Goal: Task Accomplishment & Management: Manage account settings

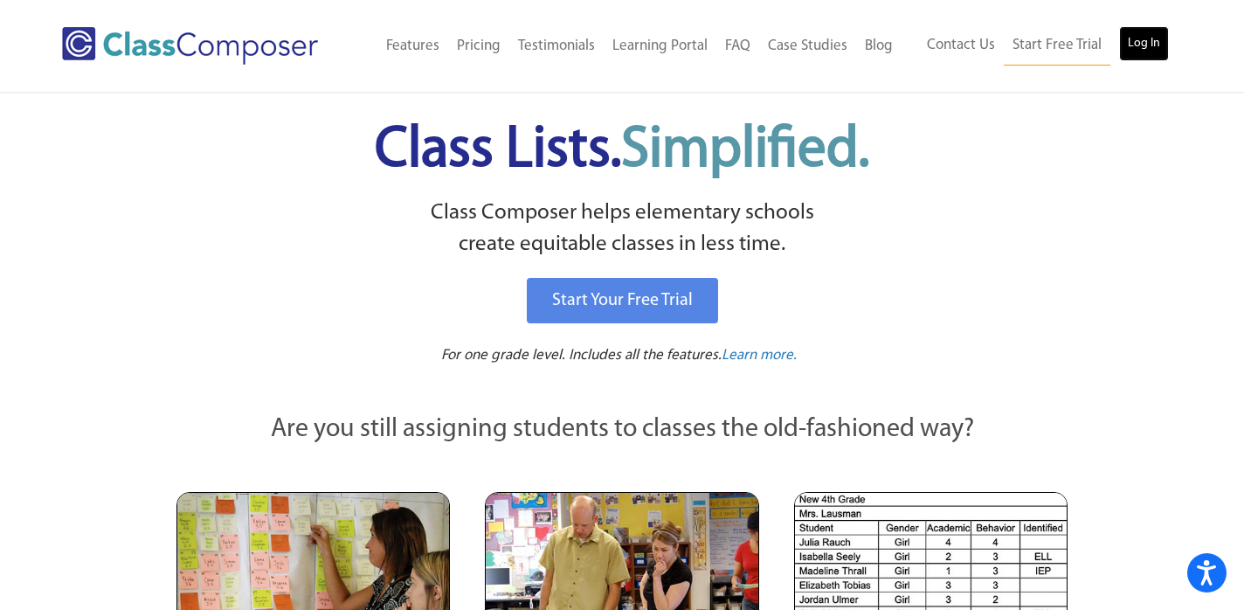
click at [1138, 39] on link "Log In" at bounding box center [1144, 43] width 50 height 35
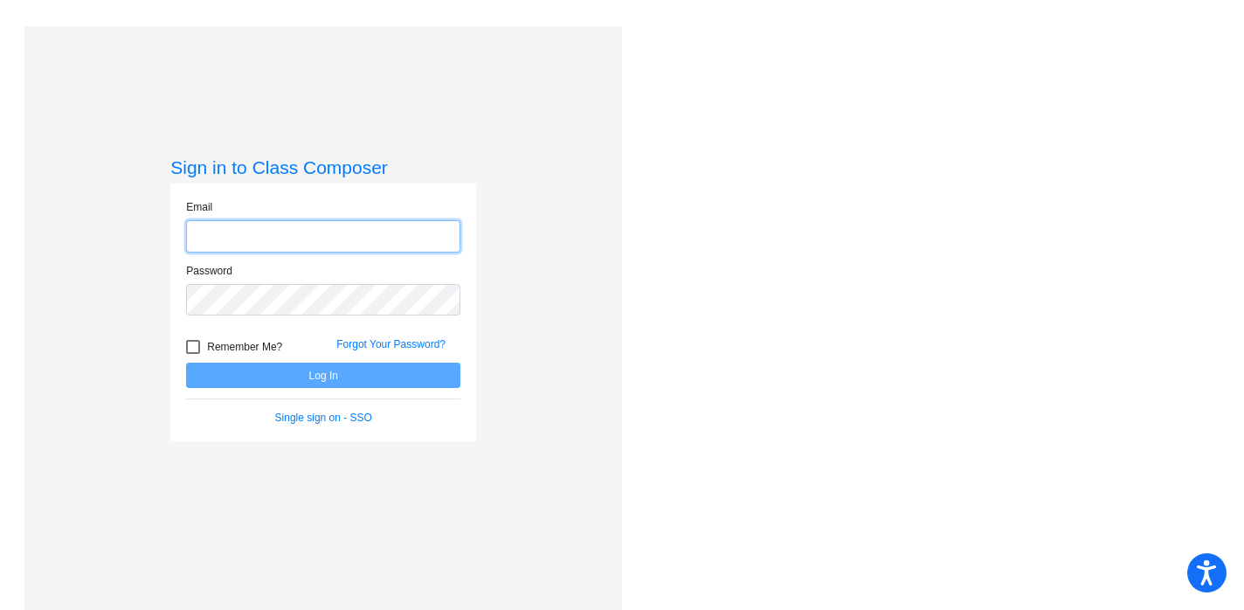
type input "[EMAIL_ADDRESS][DOMAIN_NAME]"
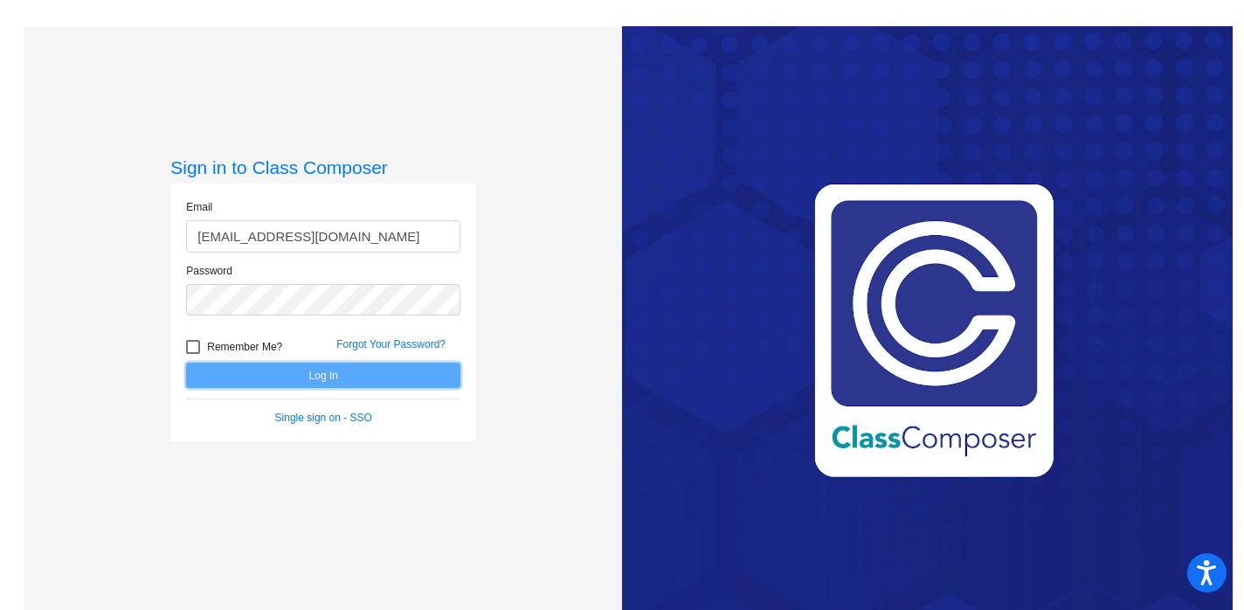
click at [312, 374] on button "Log In" at bounding box center [323, 375] width 274 height 25
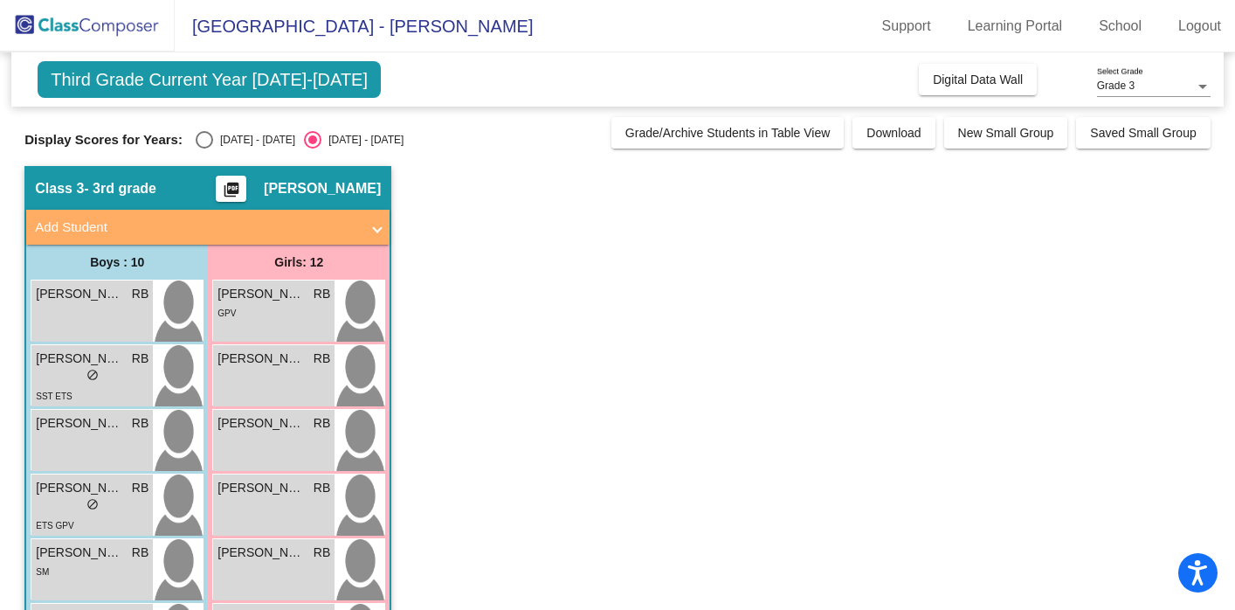
click at [203, 138] on div "Select an option" at bounding box center [204, 139] width 17 height 17
click at [204, 149] on input "2024 - 2025" at bounding box center [204, 149] width 1 height 1
radio input "true"
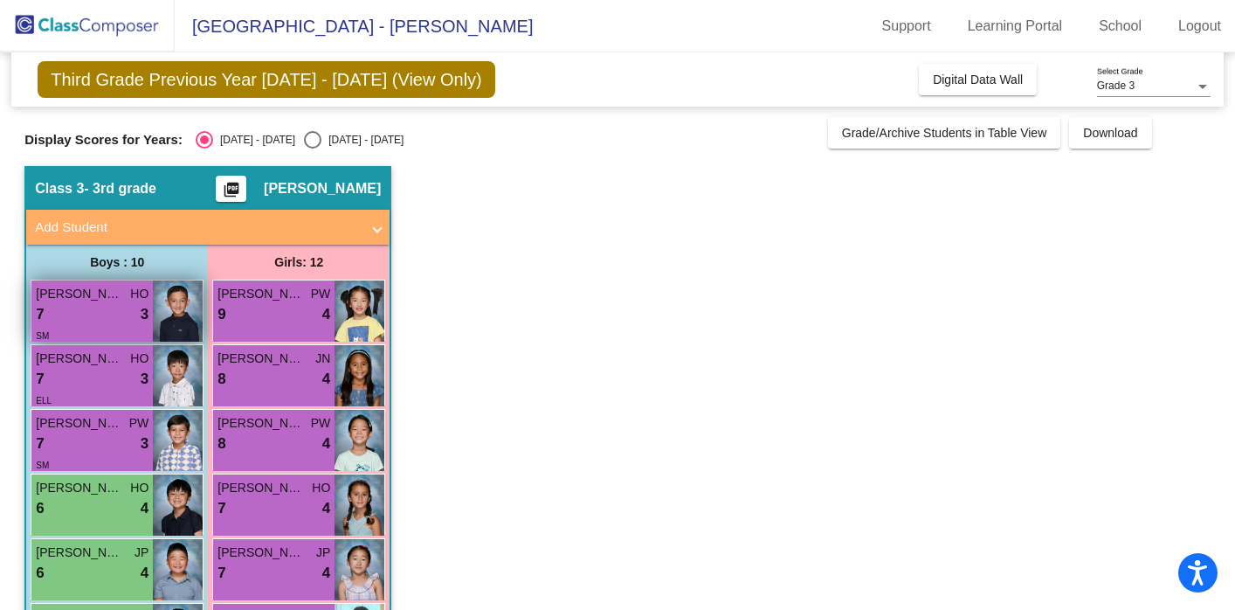
click at [109, 309] on div "7 lock do_not_disturb_alt 3" at bounding box center [92, 314] width 113 height 23
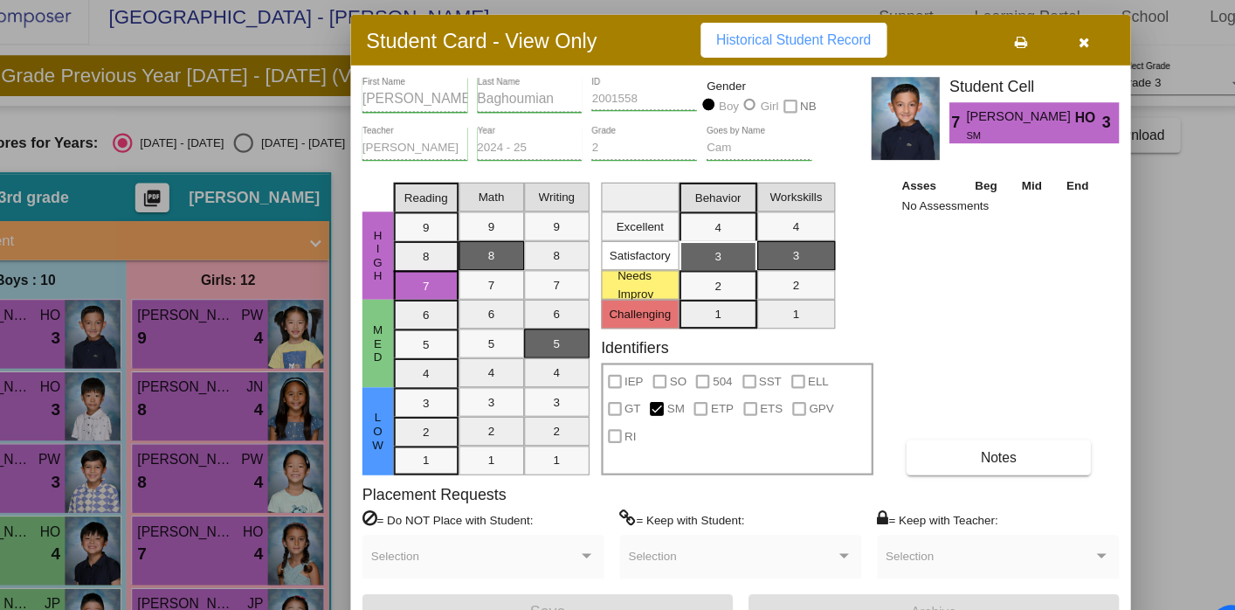
click at [171, 371] on div at bounding box center [617, 305] width 1235 height 610
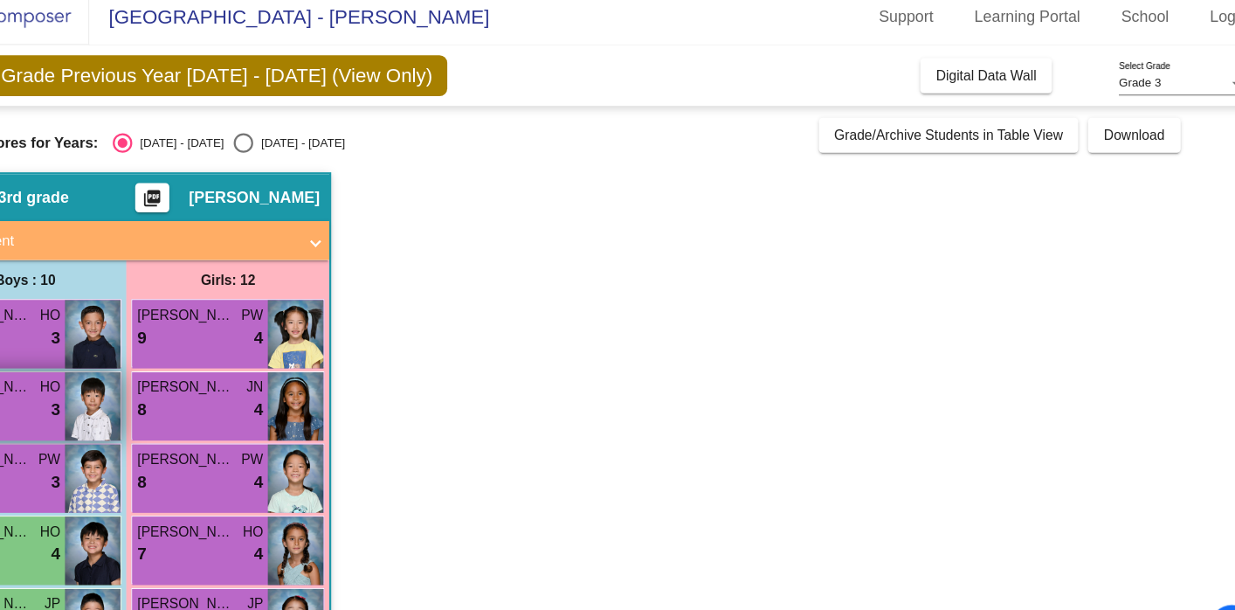
click at [156, 370] on img at bounding box center [178, 375] width 50 height 61
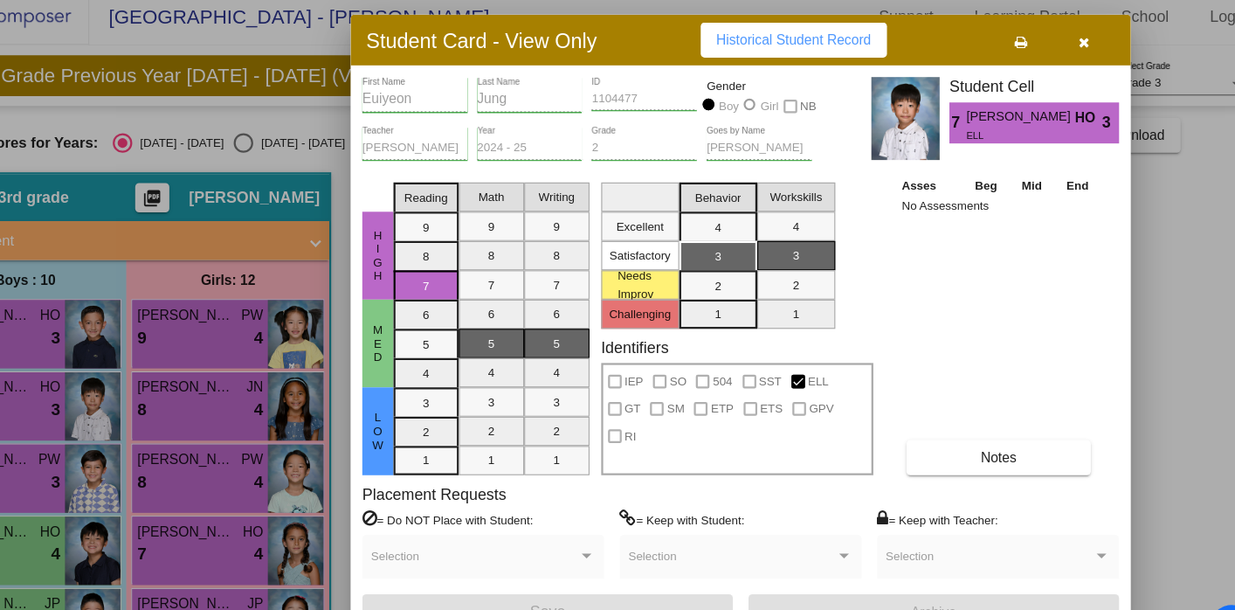
click at [149, 431] on div at bounding box center [617, 305] width 1235 height 610
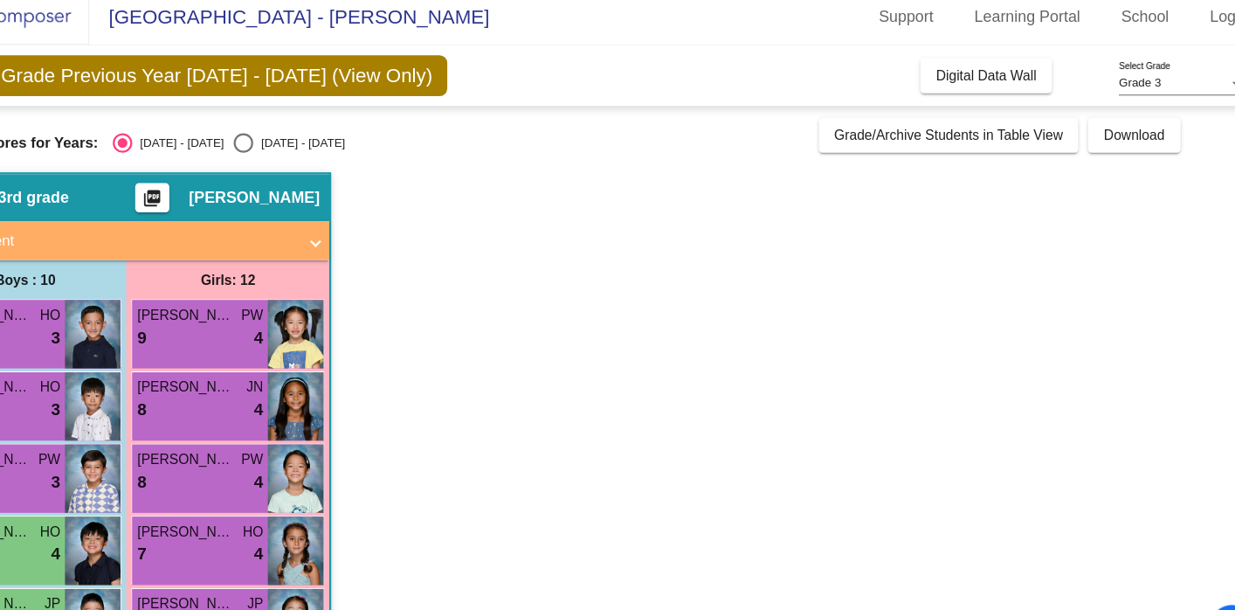
click at [149, 431] on div "Lucien Lambert PW 7 lock do_not_disturb_alt 3 SM" at bounding box center [91, 440] width 121 height 61
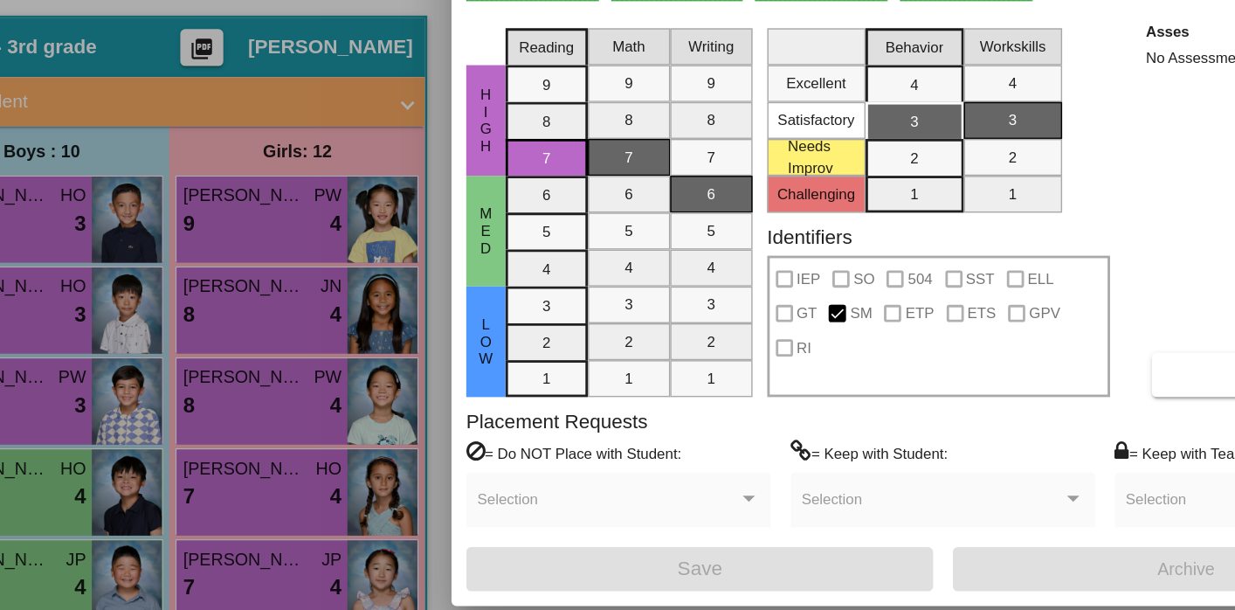
click at [159, 506] on div at bounding box center [617, 305] width 1235 height 610
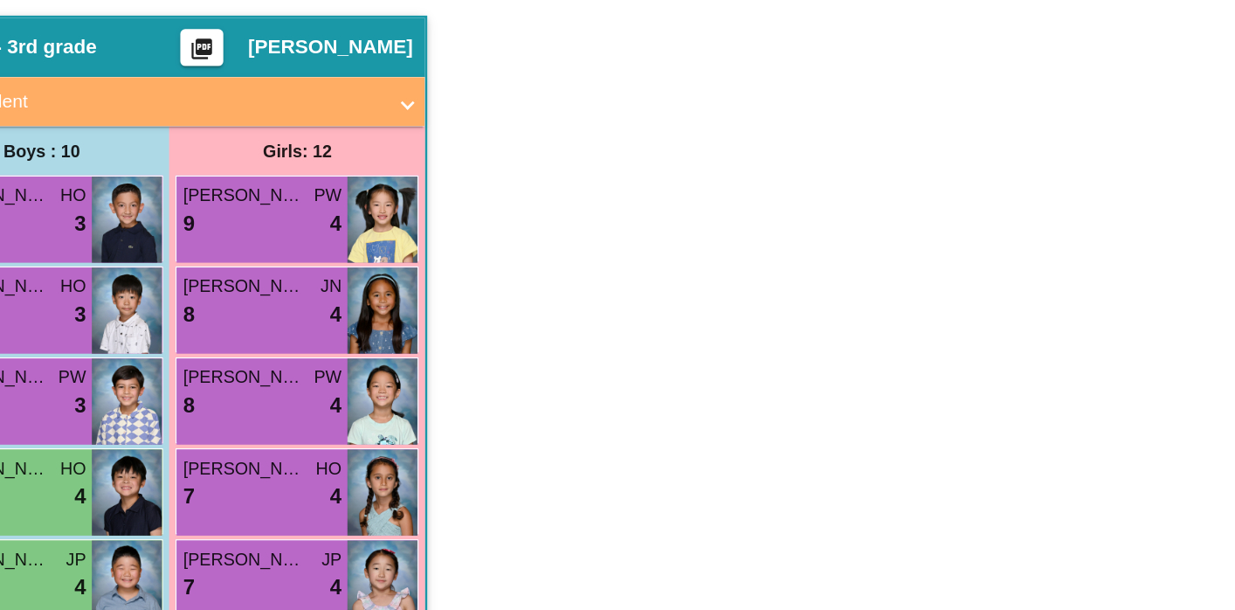
click at [159, 506] on img at bounding box center [178, 504] width 50 height 61
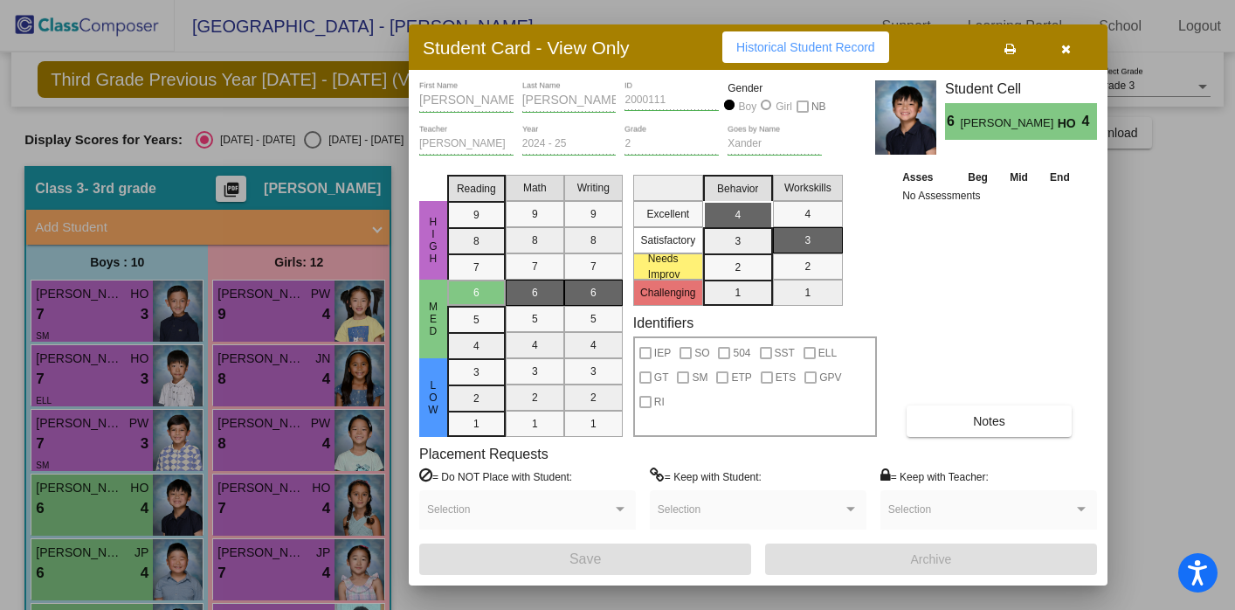
click at [163, 564] on div at bounding box center [617, 305] width 1235 height 610
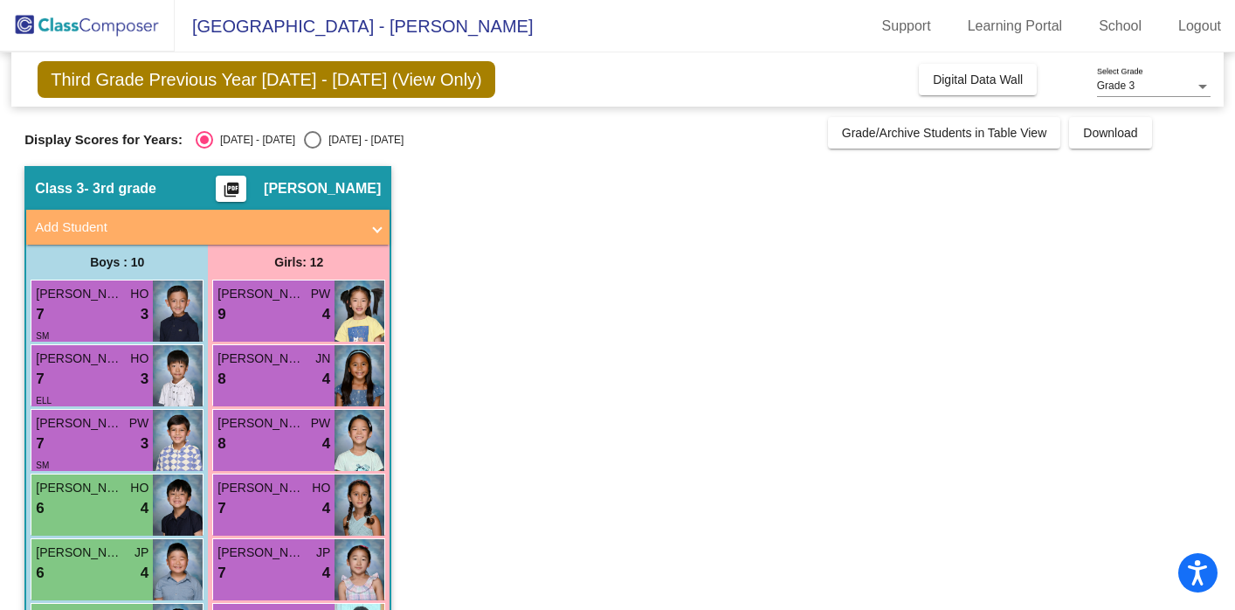
click at [163, 564] on img at bounding box center [178, 569] width 50 height 61
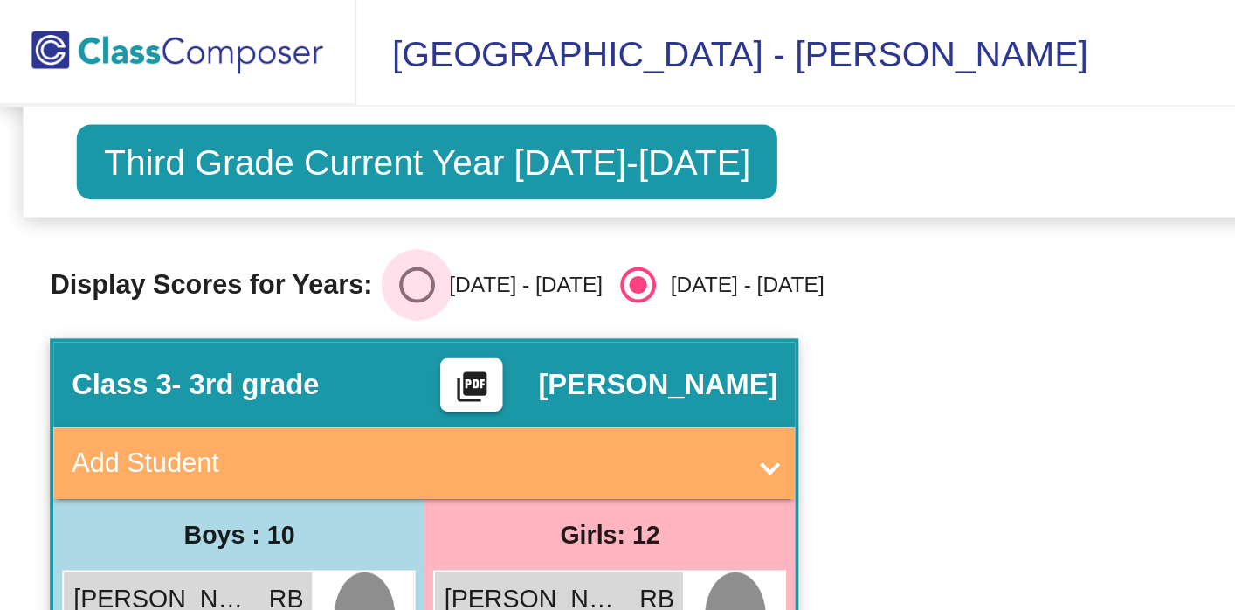
click at [202, 141] on div "Select an option" at bounding box center [204, 139] width 17 height 17
click at [204, 149] on input "2024 - 2025" at bounding box center [204, 149] width 1 height 1
radio input "true"
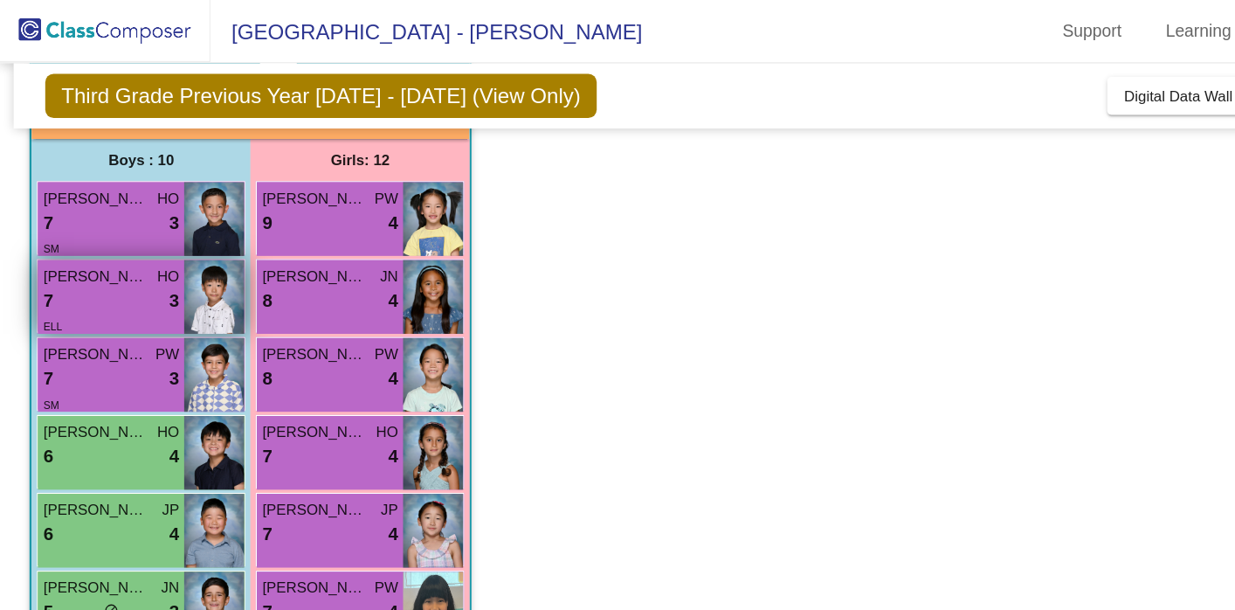
scroll to position [128, 0]
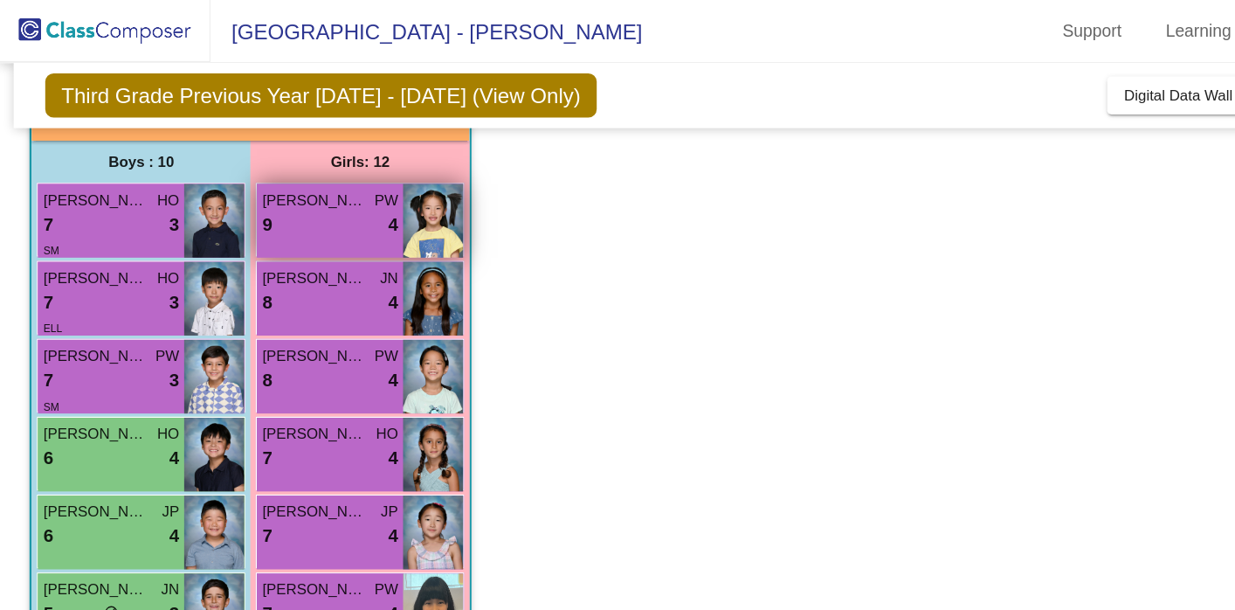
click at [298, 176] on div "9 lock do_not_disturb_alt 4" at bounding box center [274, 187] width 113 height 23
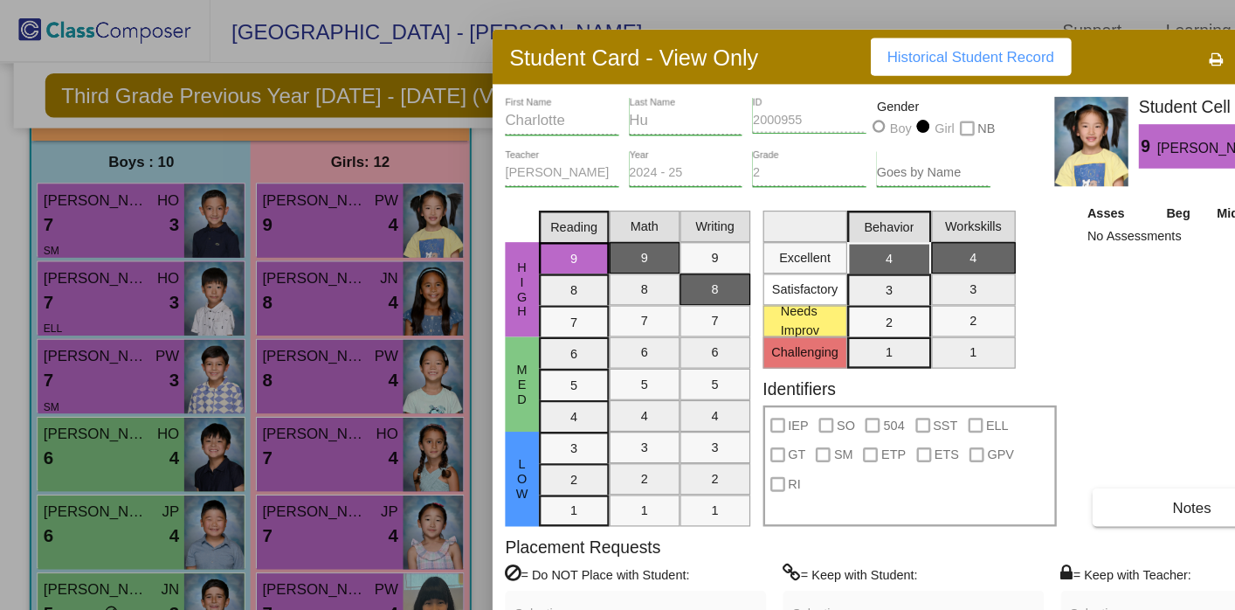
click at [322, 260] on div at bounding box center [617, 305] width 1235 height 610
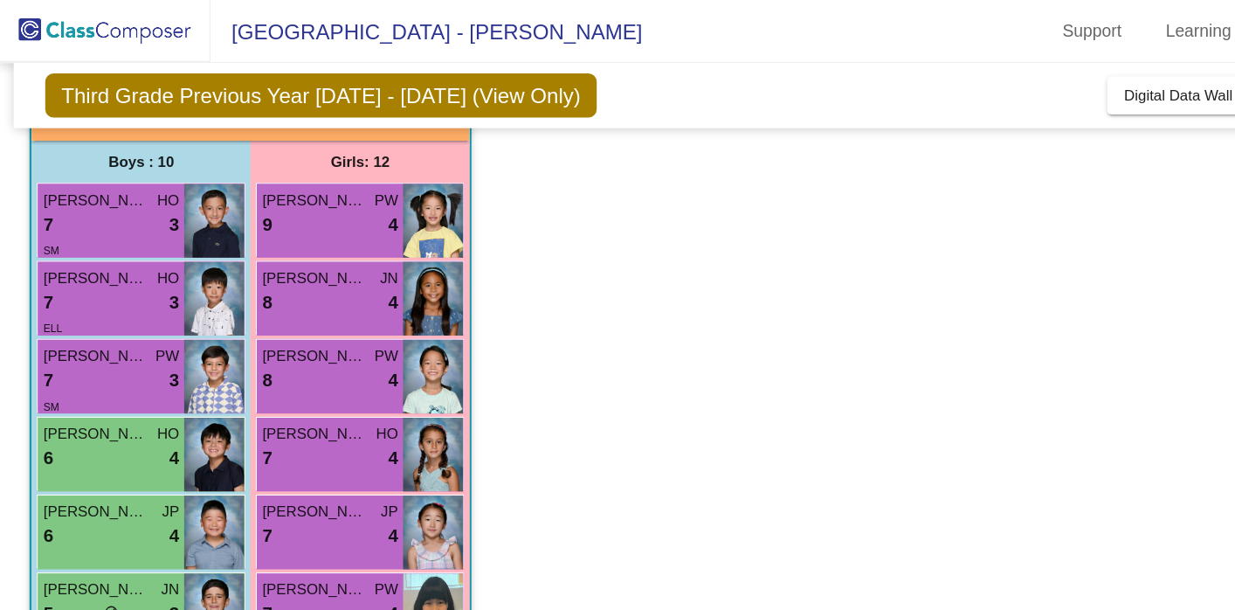
click at [322, 260] on span "4" at bounding box center [326, 251] width 8 height 23
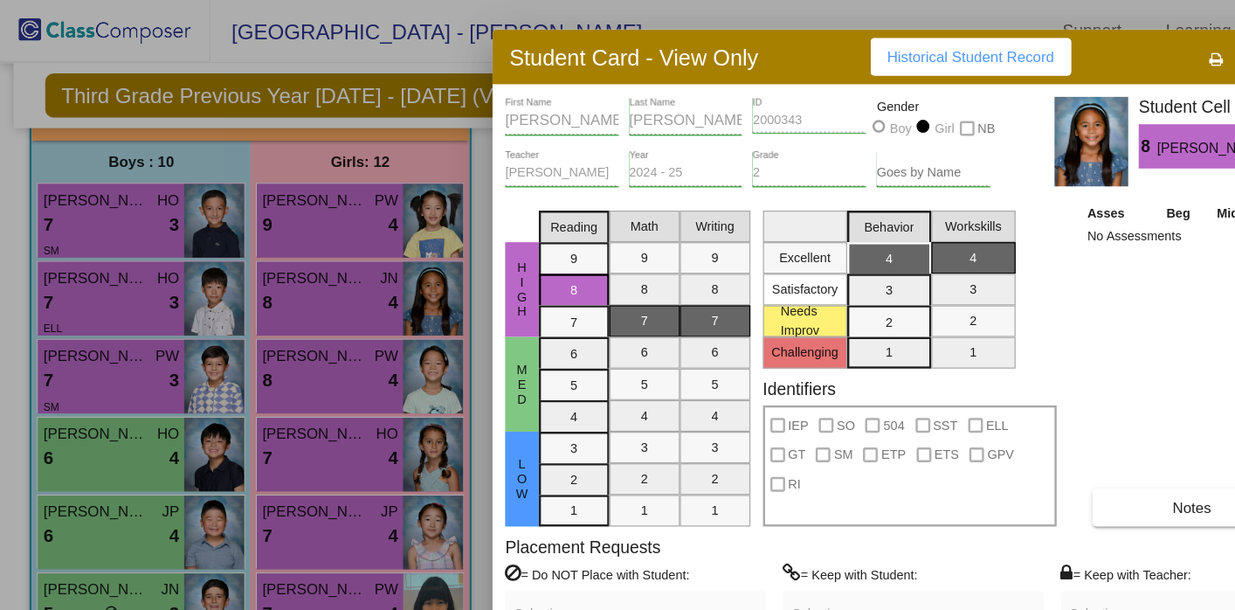
click at [319, 308] on div at bounding box center [617, 305] width 1235 height 610
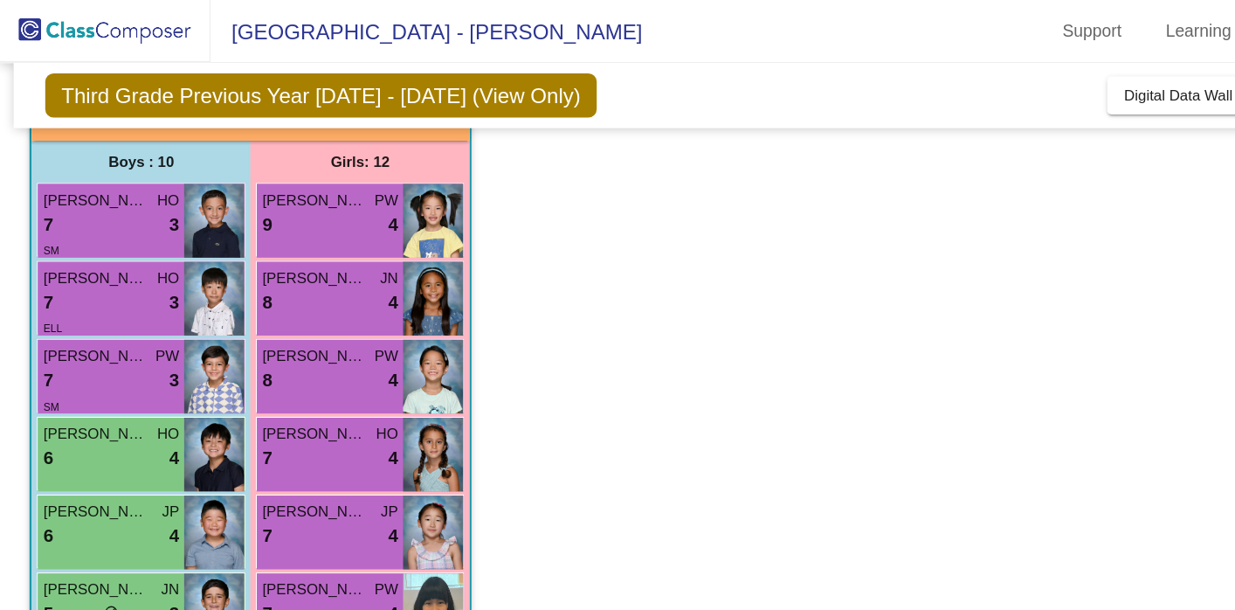
click at [319, 308] on div "8 lock do_not_disturb_alt 4" at bounding box center [274, 316] width 113 height 23
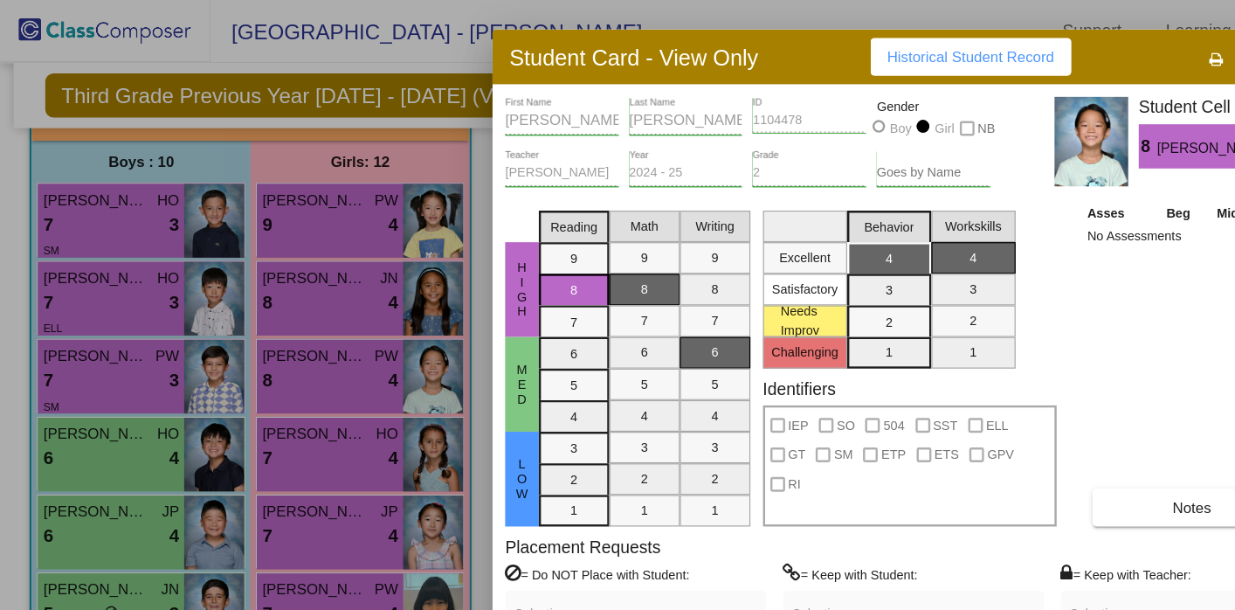
click at [308, 375] on div at bounding box center [617, 305] width 1235 height 610
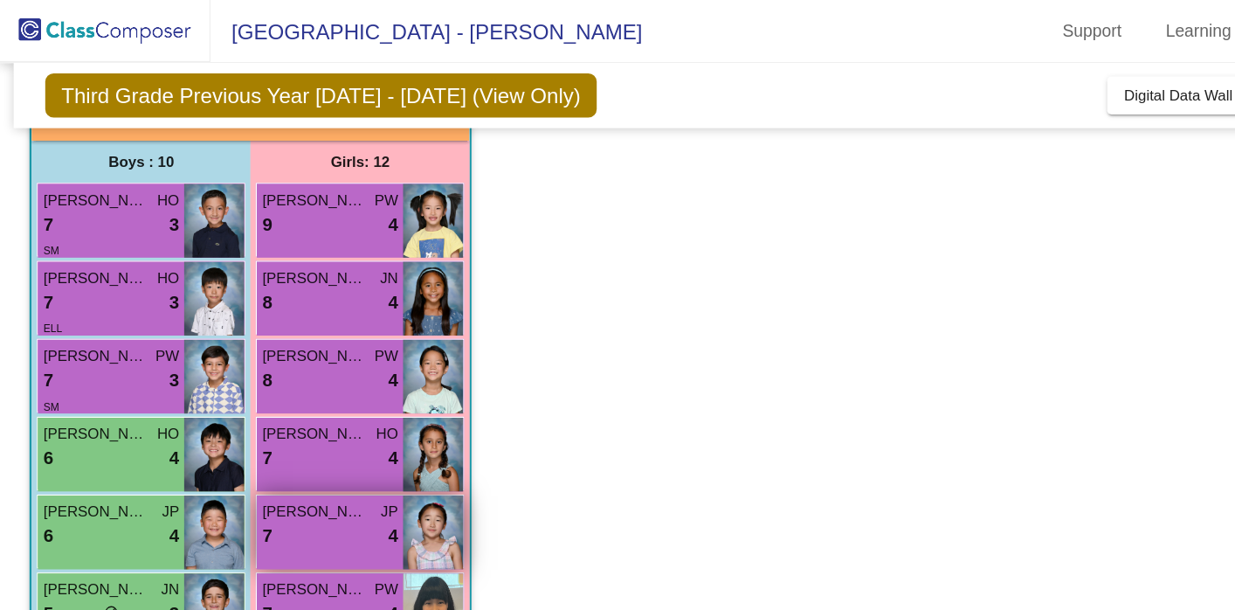
click at [292, 447] on div "7 lock do_not_disturb_alt 4" at bounding box center [274, 445] width 113 height 23
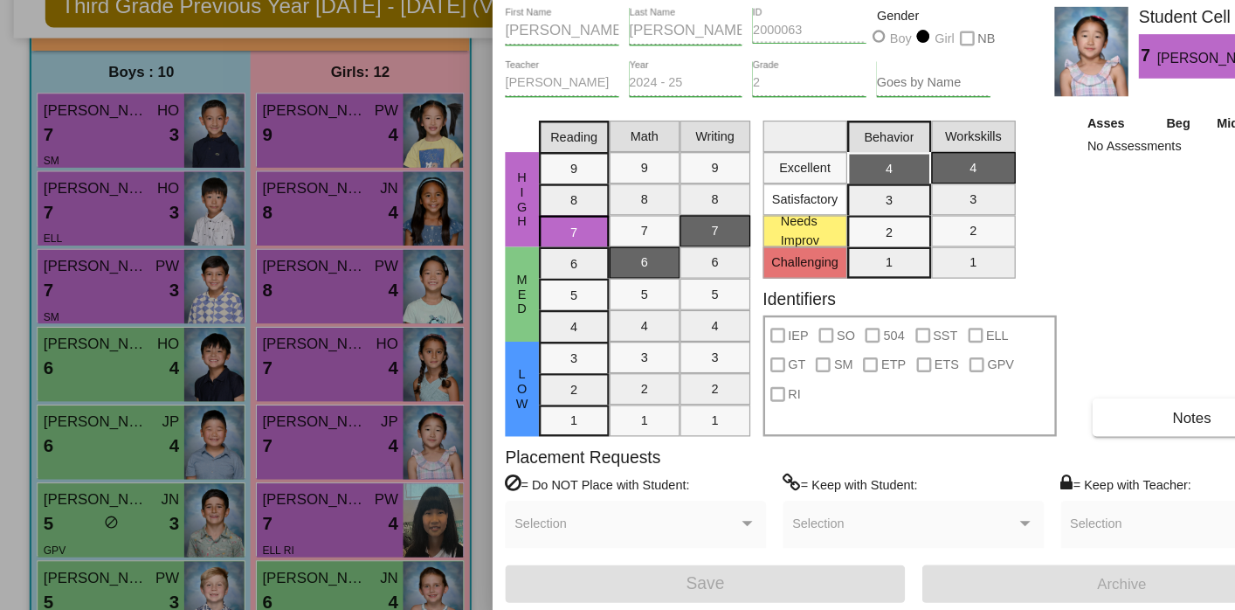
click at [287, 513] on div at bounding box center [617, 305] width 1235 height 610
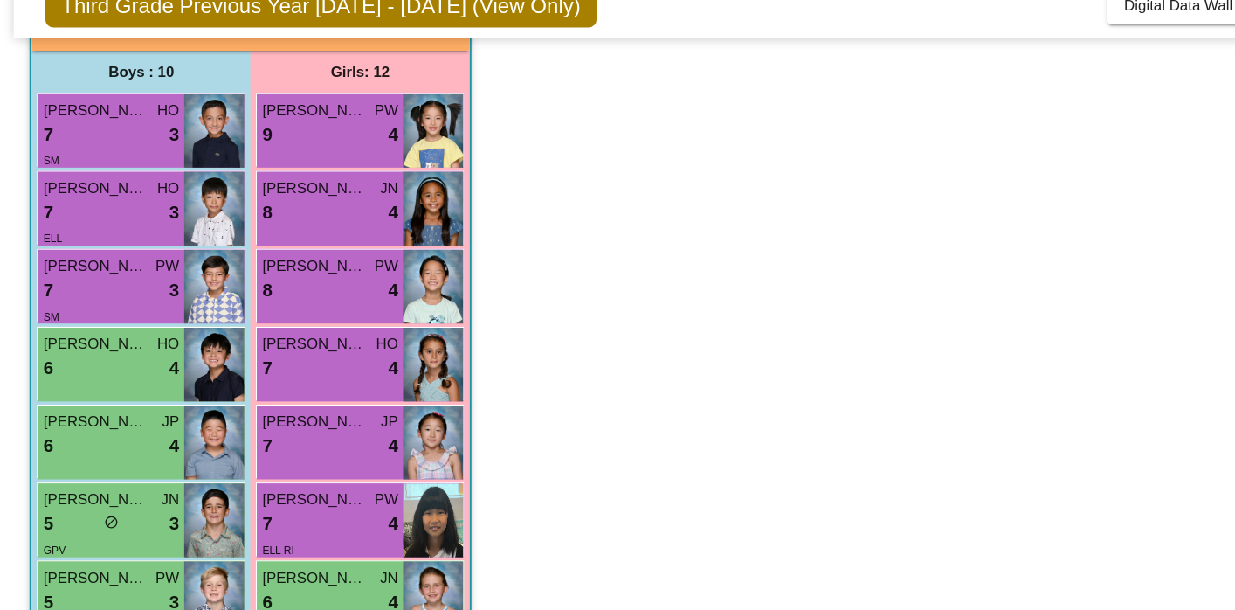
click at [287, 513] on div "7 lock do_not_disturb_alt 4" at bounding box center [274, 510] width 113 height 23
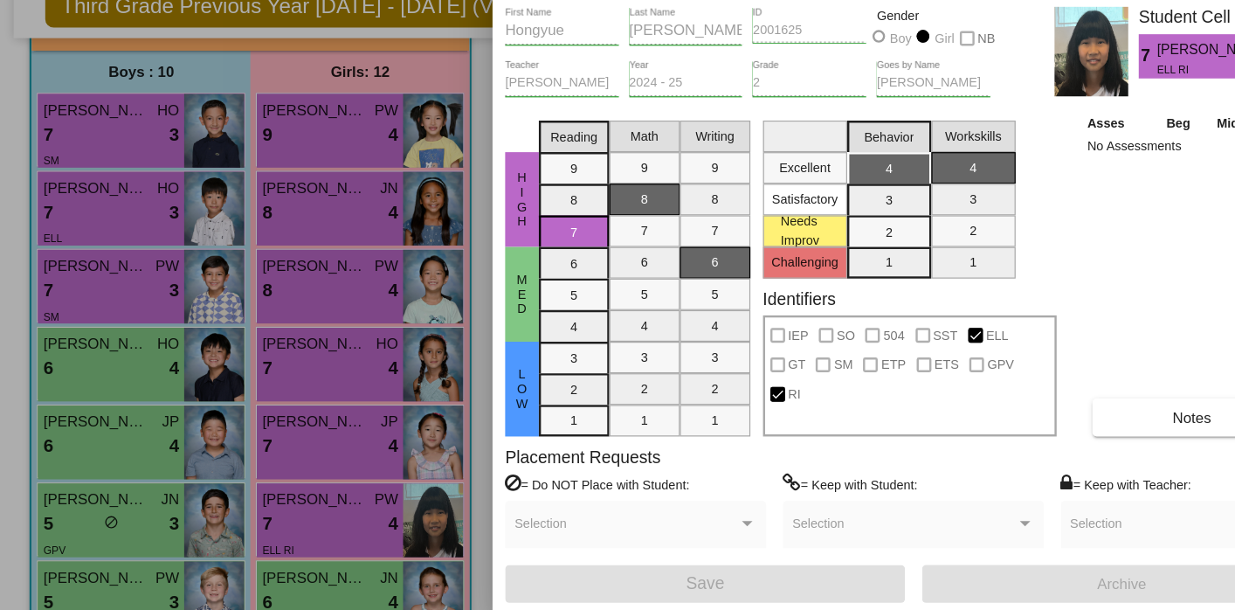
scroll to position [0, 0]
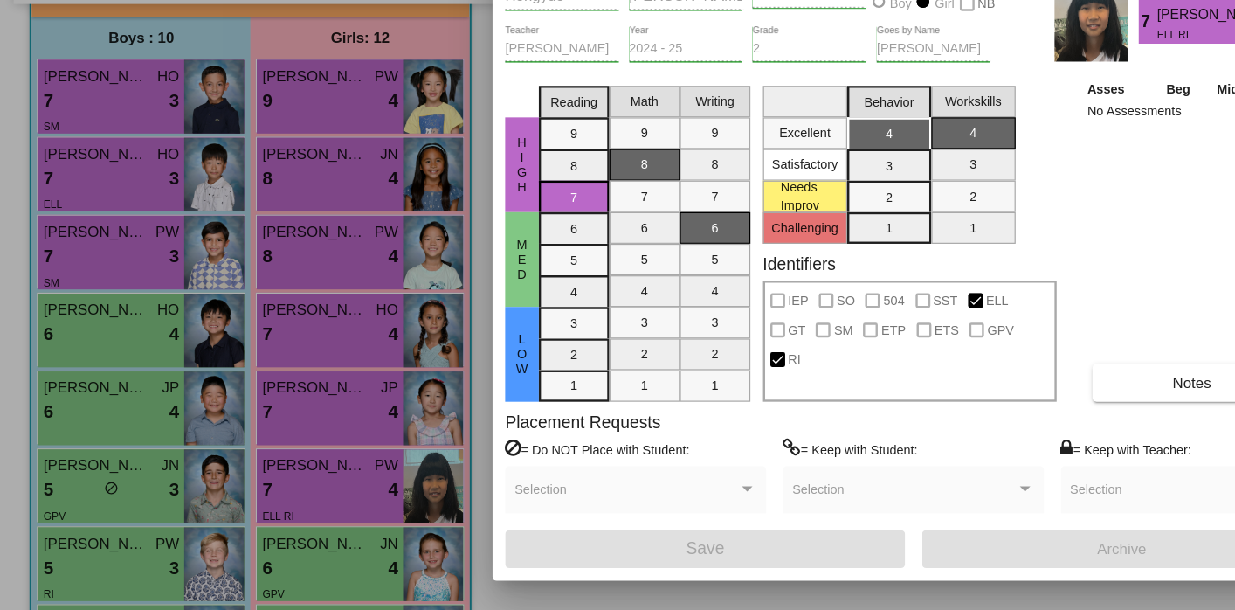
click at [288, 572] on div at bounding box center [617, 305] width 1235 height 610
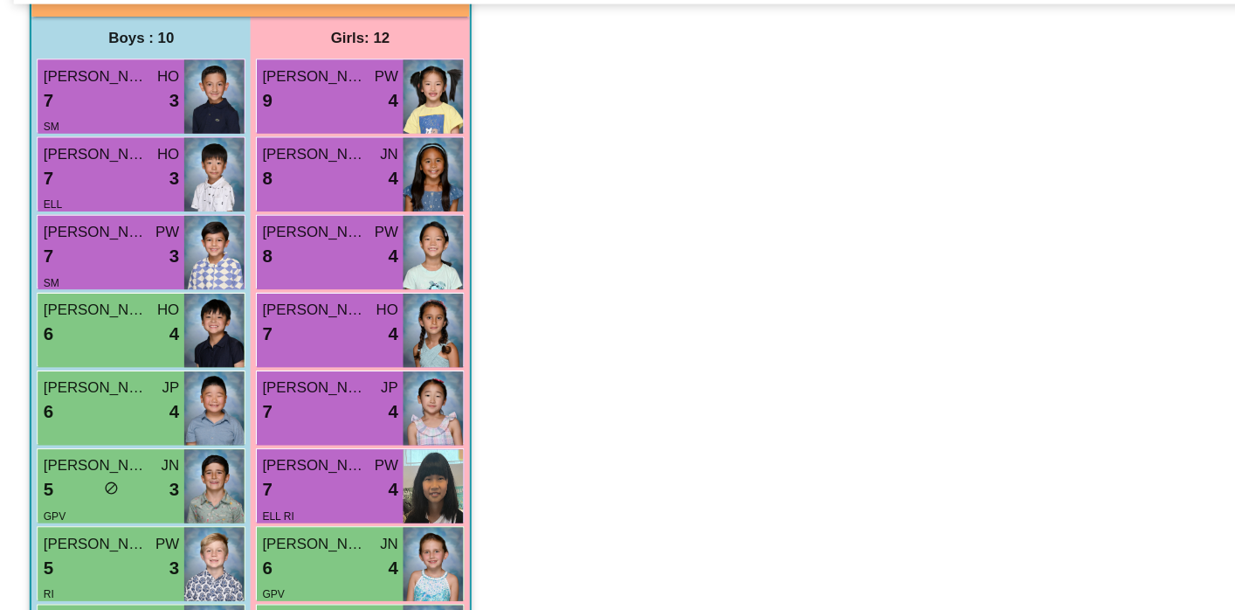
click at [288, 572] on div "6 lock do_not_disturb_alt 4" at bounding box center [274, 575] width 113 height 23
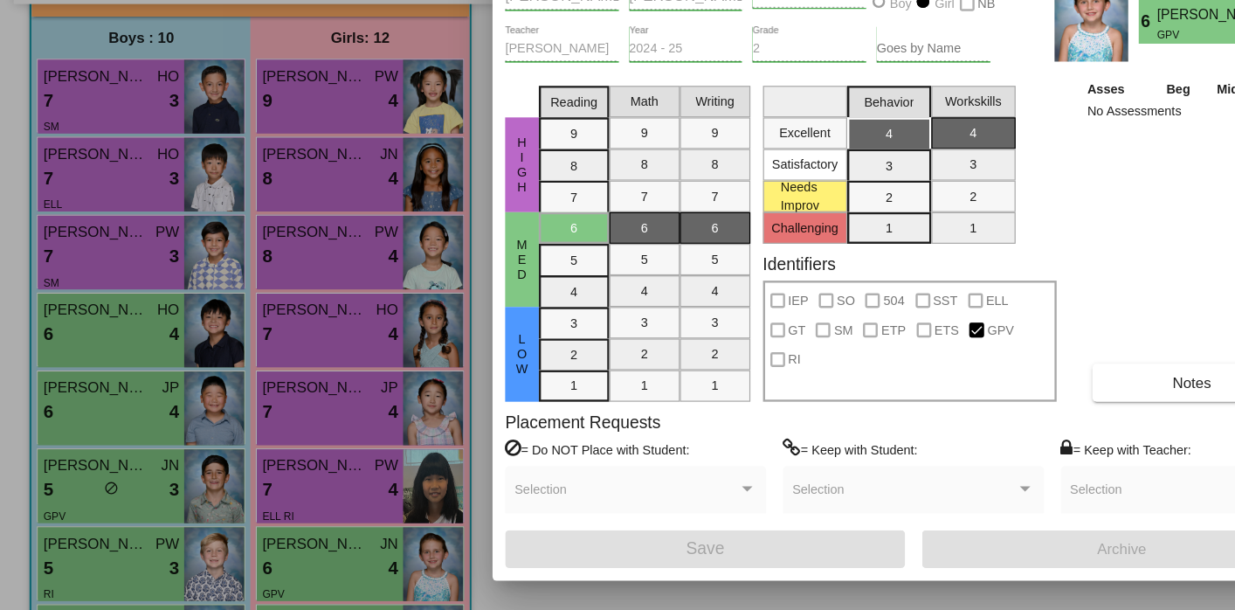
click at [925, 281] on div "Asses Beg Mid End No Assessments Notes" at bounding box center [989, 302] width 183 height 269
click at [298, 575] on div at bounding box center [617, 305] width 1235 height 610
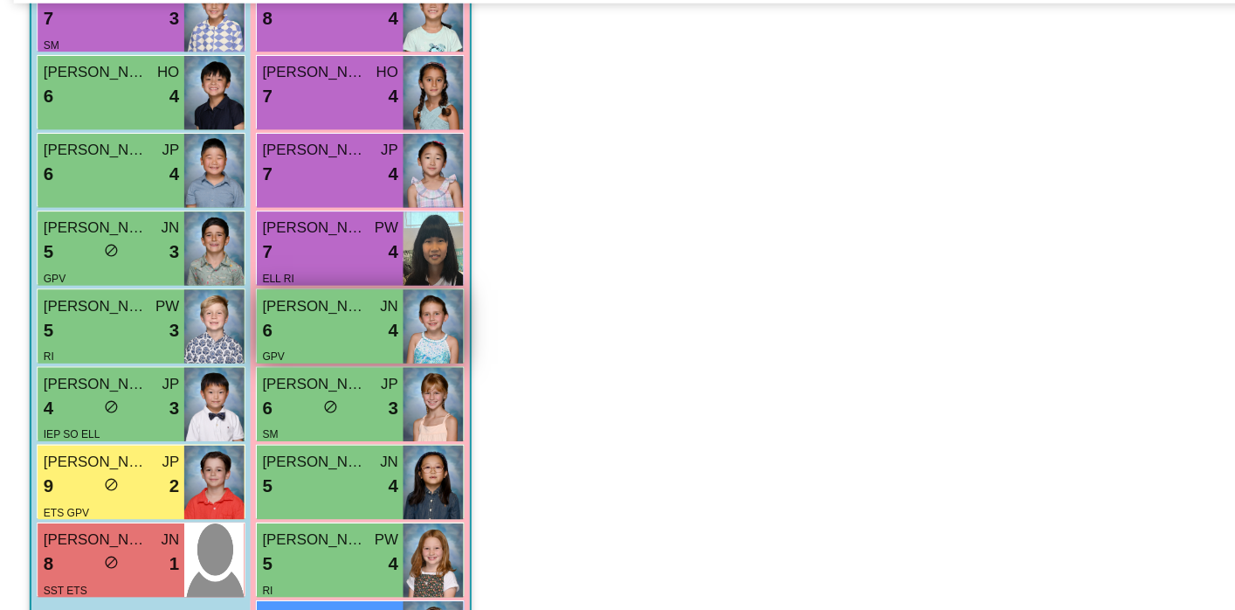
scroll to position [474, 0]
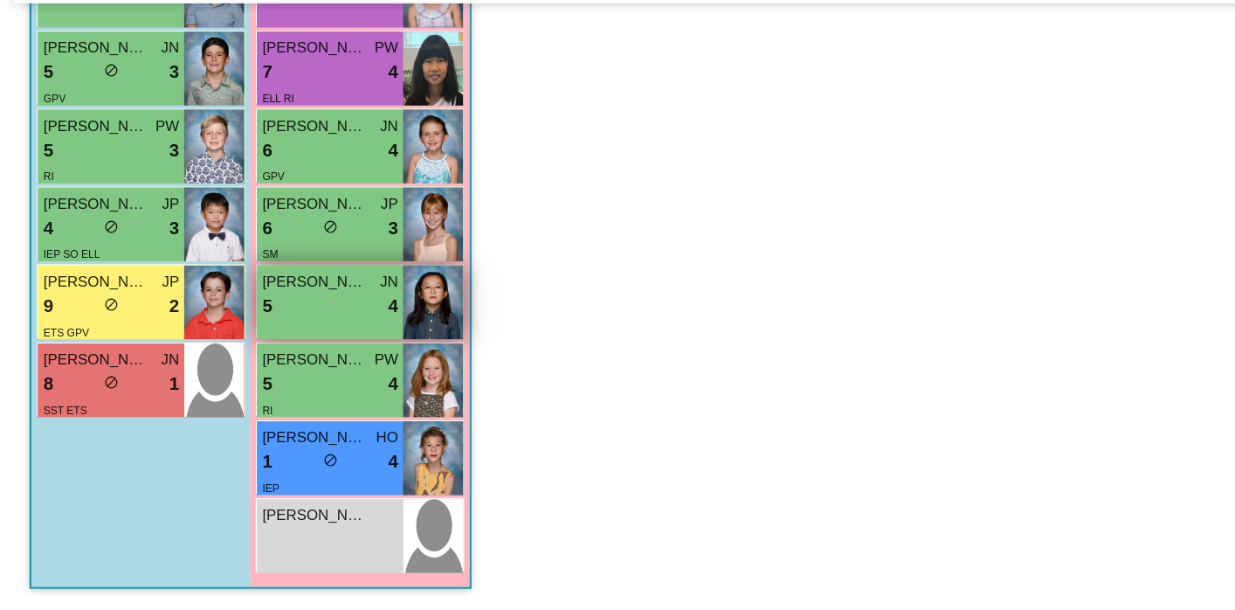
click at [291, 354] on div "5 lock do_not_disturb_alt 4" at bounding box center [274, 358] width 113 height 23
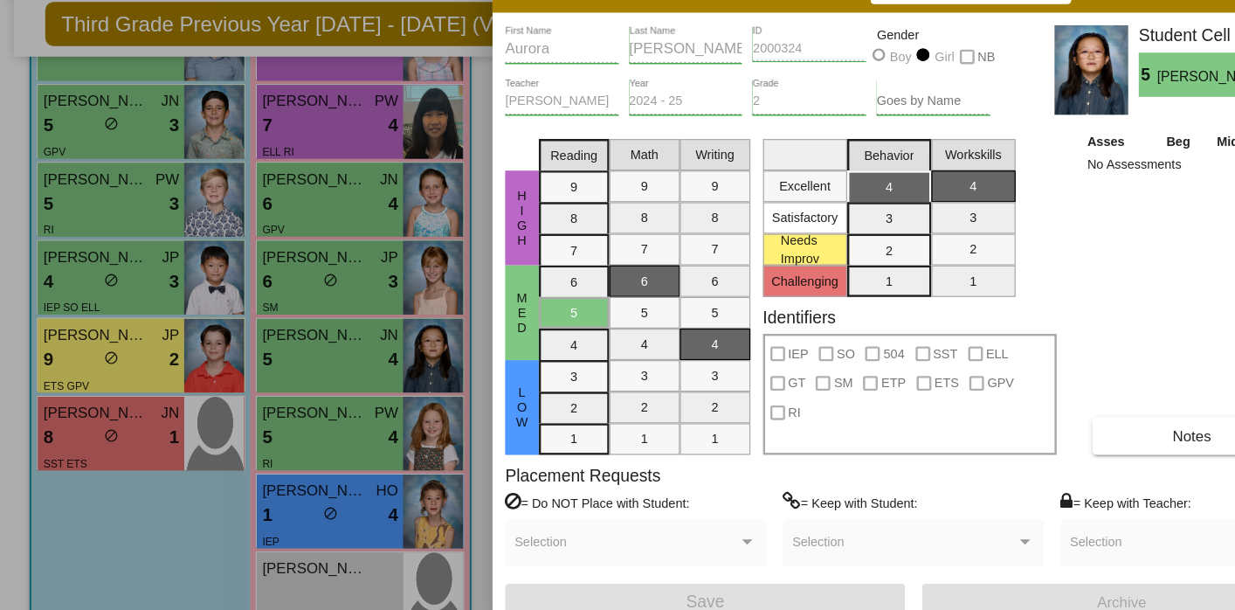
click at [304, 287] on div at bounding box center [617, 305] width 1235 height 610
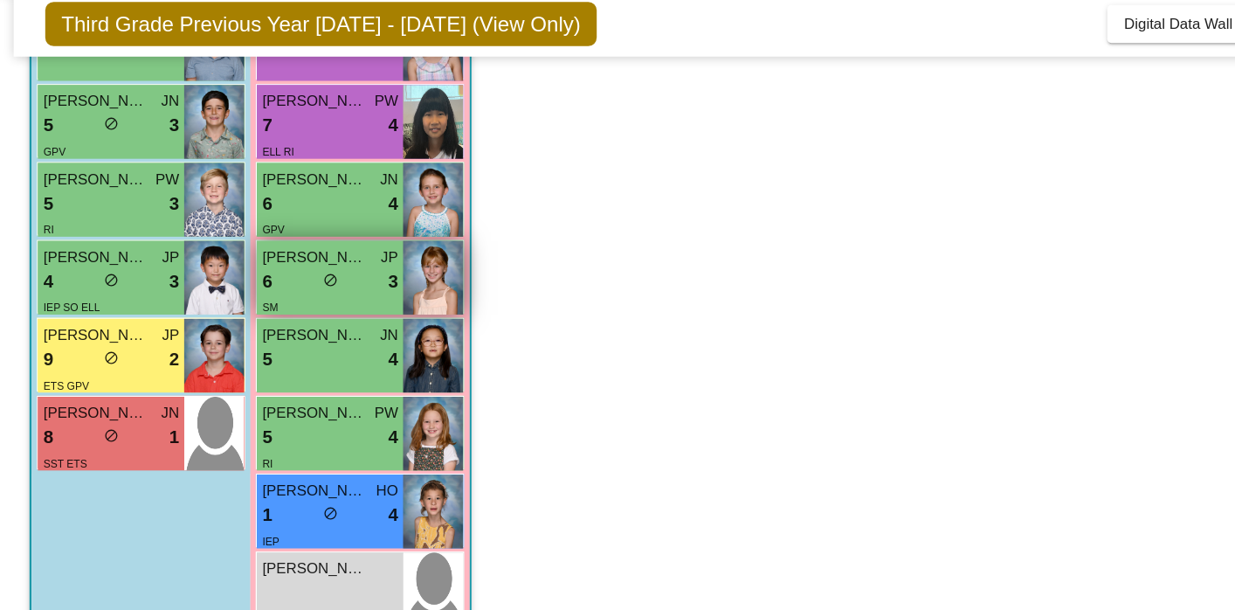
click at [305, 287] on div "6 lock do_not_disturb_alt 3" at bounding box center [274, 293] width 113 height 23
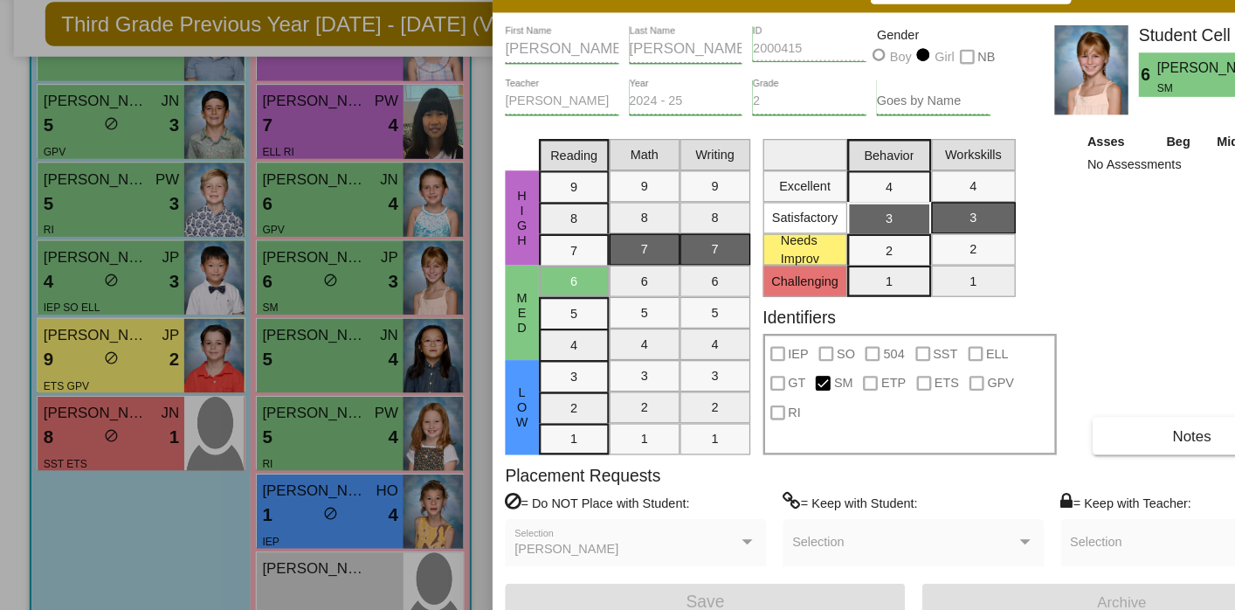
click at [291, 234] on div at bounding box center [617, 305] width 1235 height 610
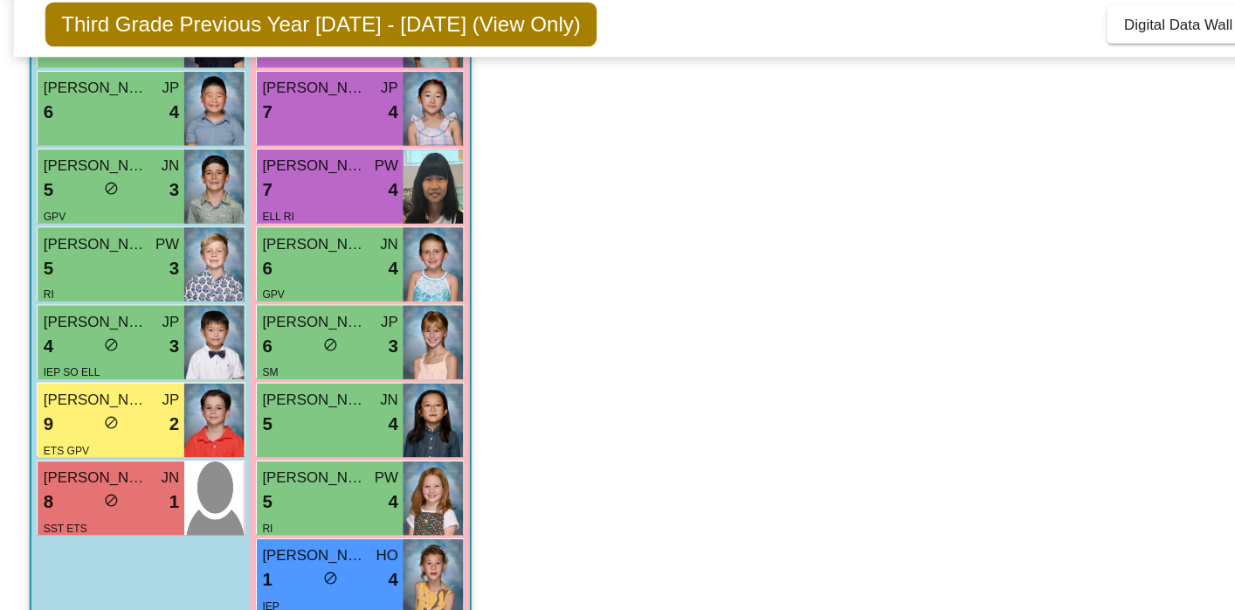
scroll to position [398, 0]
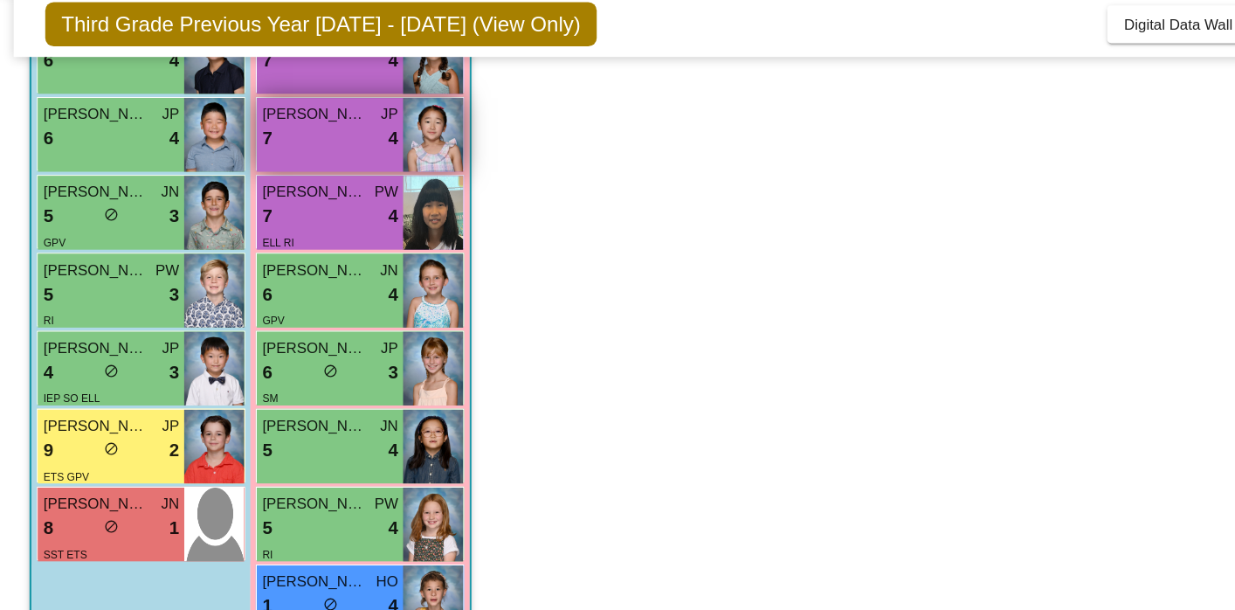
click at [292, 174] on div "7 lock do_not_disturb_alt 4" at bounding box center [274, 174] width 113 height 23
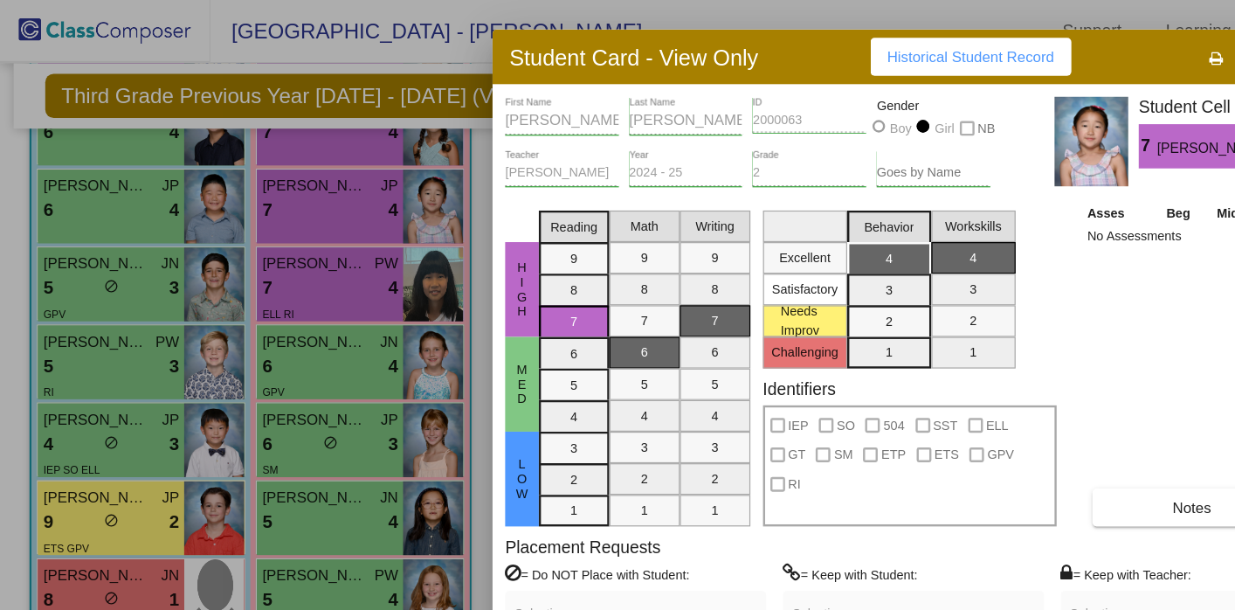
scroll to position [0, 0]
click at [885, 242] on div "HIgh Med Low Reading 9 8 7 6 5 4 3 2 1 Math 9 8 7 6 5 4 3 2 1 Writing 9 8 7 6 5…" at bounding box center [758, 302] width 678 height 269
click at [672, 45] on div "Student Card - View Only Historical Student Record" at bounding box center [758, 46] width 699 height 45
click at [441, 60] on div "Student Card - View Only Historical Student Record" at bounding box center [758, 46] width 699 height 45
click at [321, 118] on div at bounding box center [617, 305] width 1235 height 610
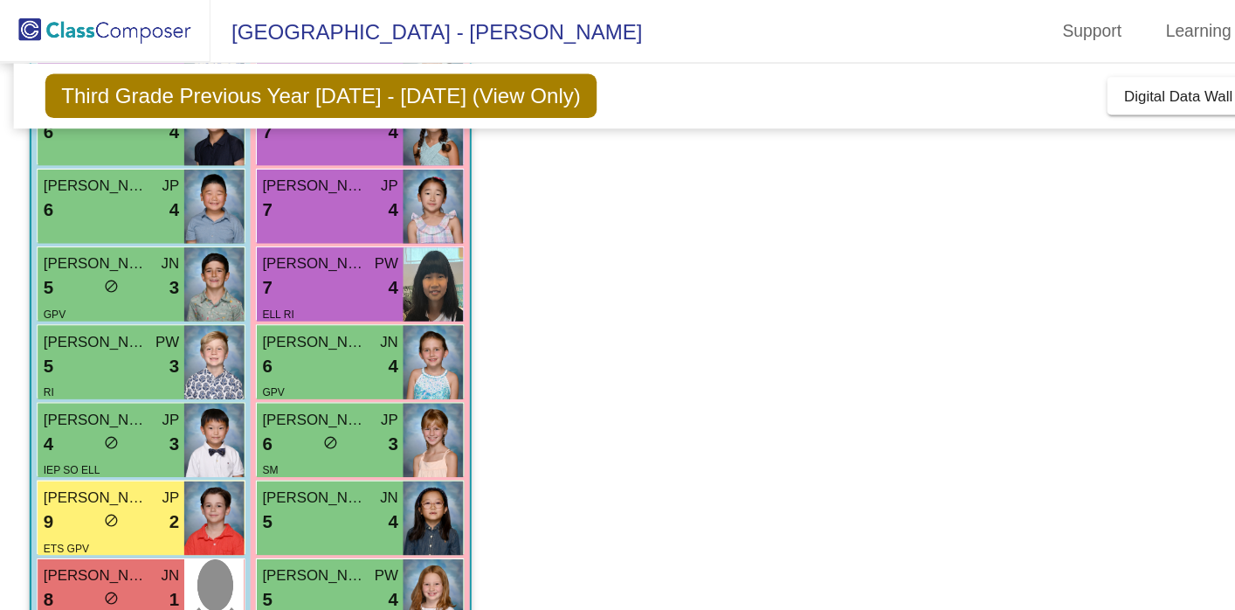
click at [321, 118] on div "7 lock do_not_disturb_alt 4" at bounding box center [274, 110] width 113 height 23
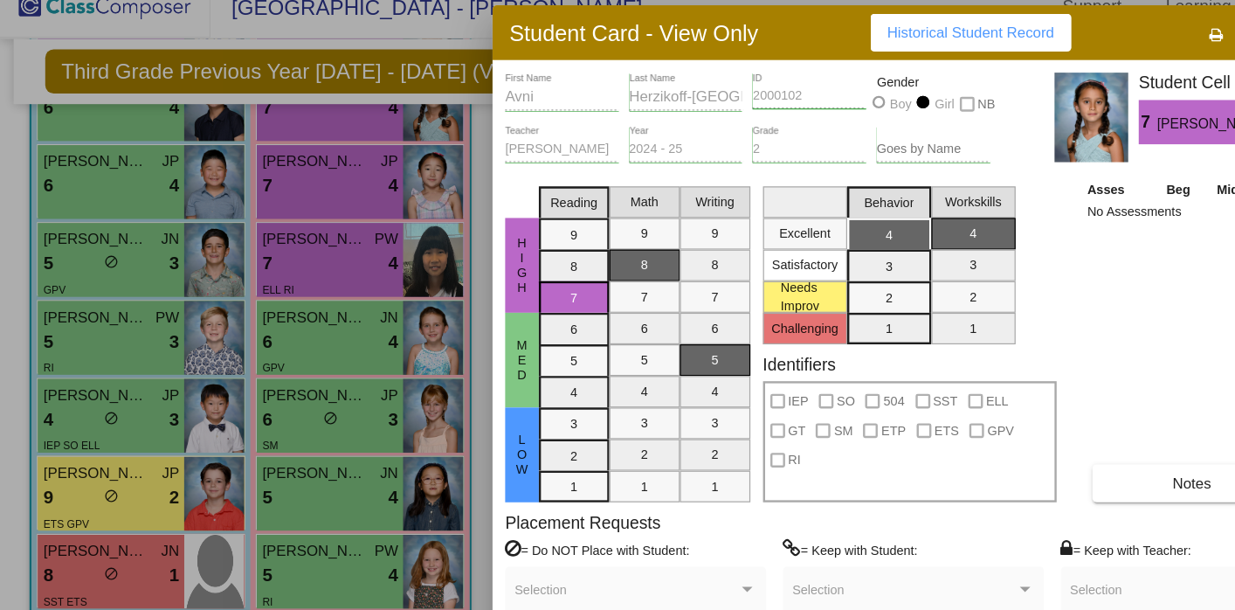
click at [303, 174] on div at bounding box center [617, 305] width 1235 height 610
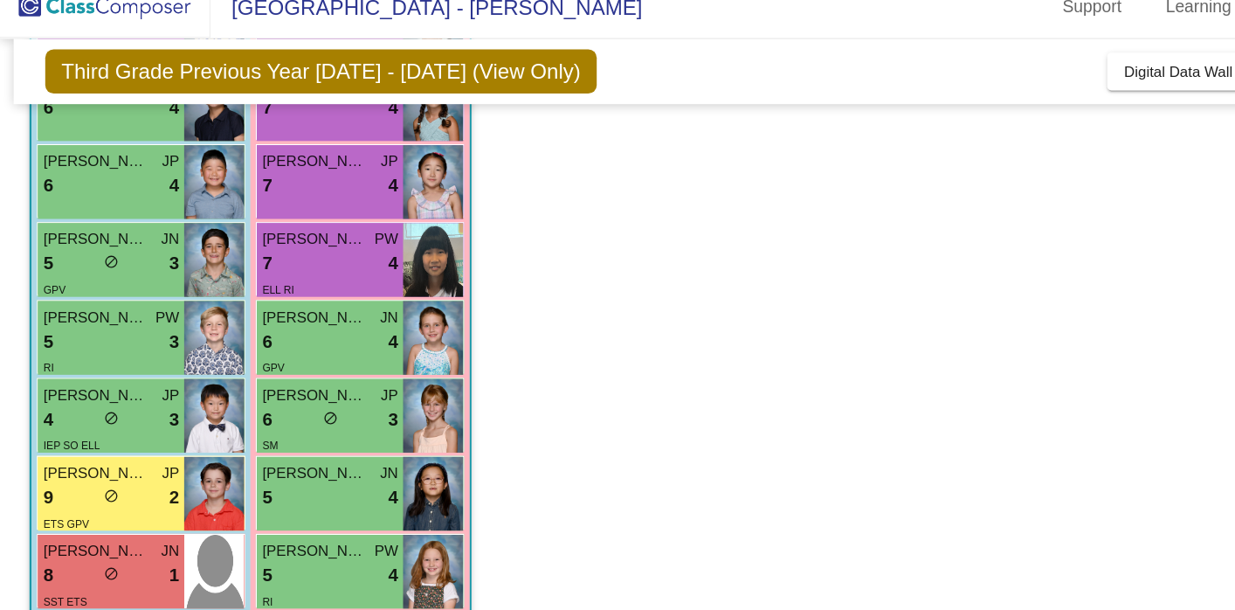
click at [303, 174] on div "7 lock do_not_disturb_alt 4" at bounding box center [274, 174] width 113 height 23
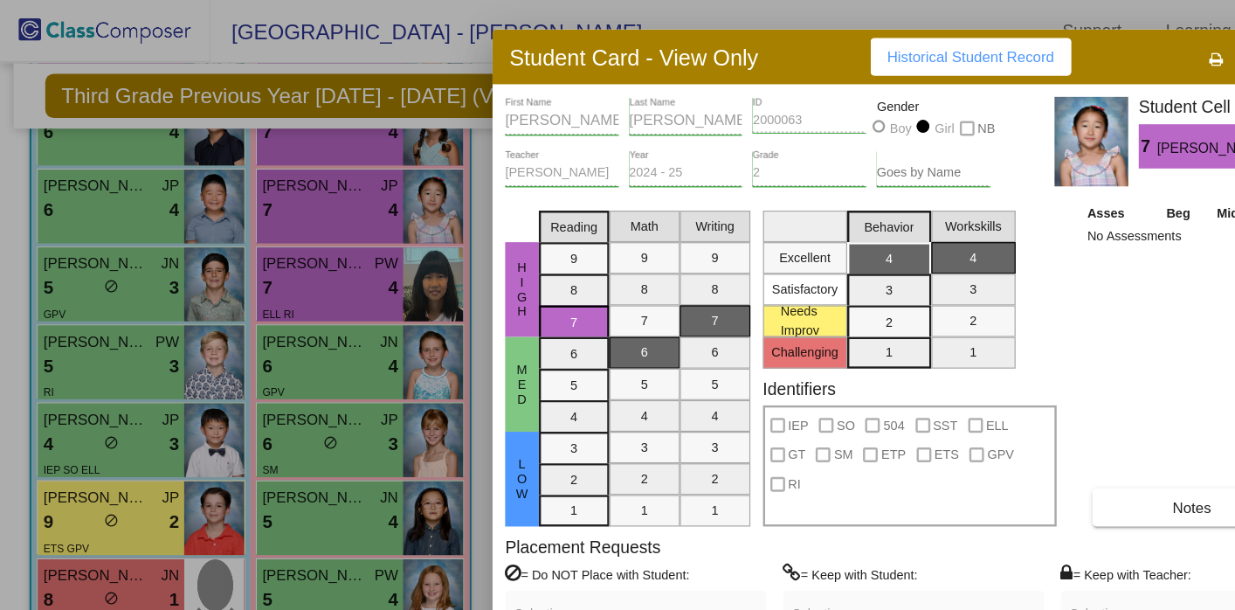
click at [679, 53] on div "Student Card - View Only Historical Student Record" at bounding box center [758, 46] width 699 height 45
click at [420, 39] on div "Student Card - View Only Historical Student Record" at bounding box center [758, 46] width 699 height 45
click at [962, 306] on div "Asses Beg Mid End No Assessments Notes" at bounding box center [989, 302] width 183 height 269
click at [703, 40] on div "Student Card - View Only Historical Student Record" at bounding box center [758, 46] width 699 height 45
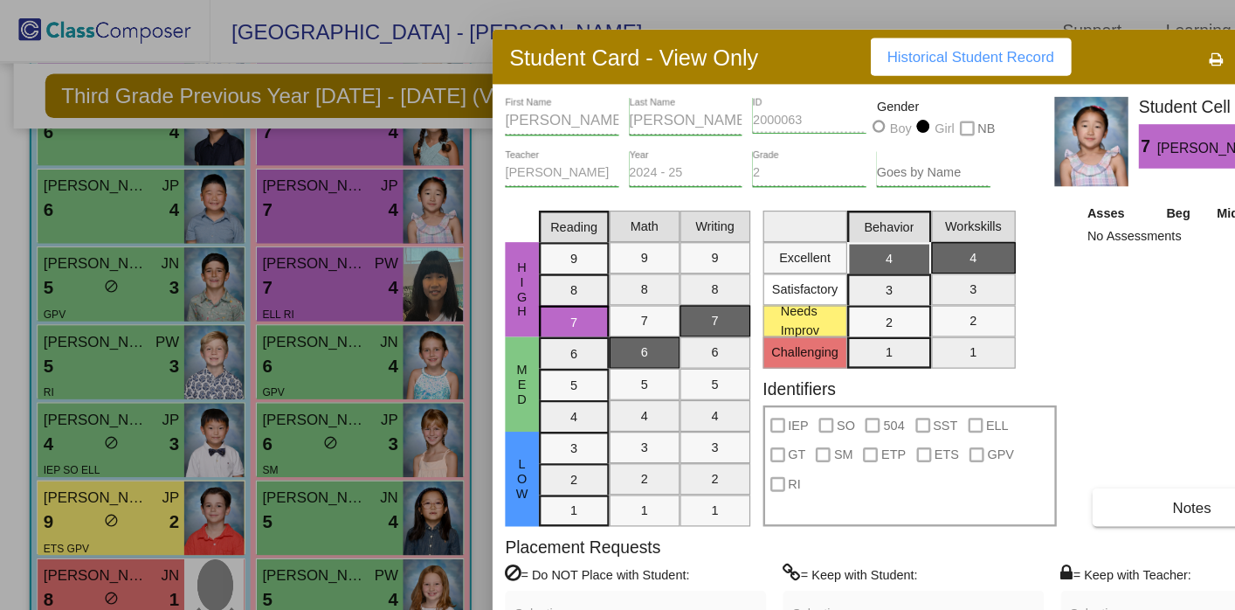
click at [282, 449] on div at bounding box center [617, 305] width 1235 height 610
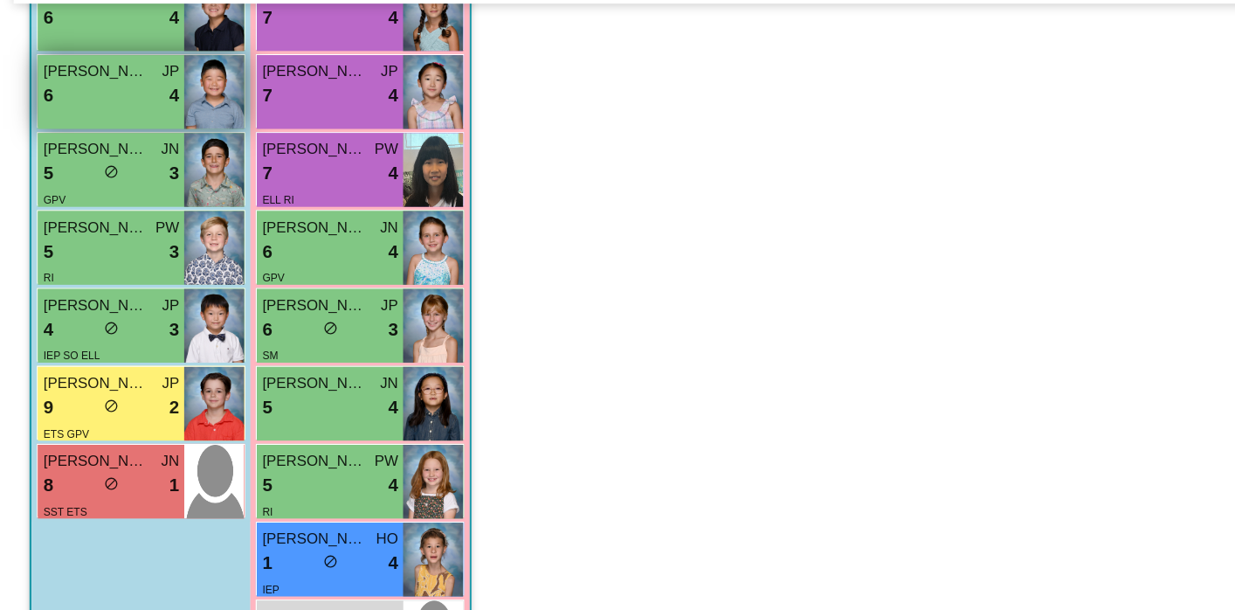
scroll to position [395, 0]
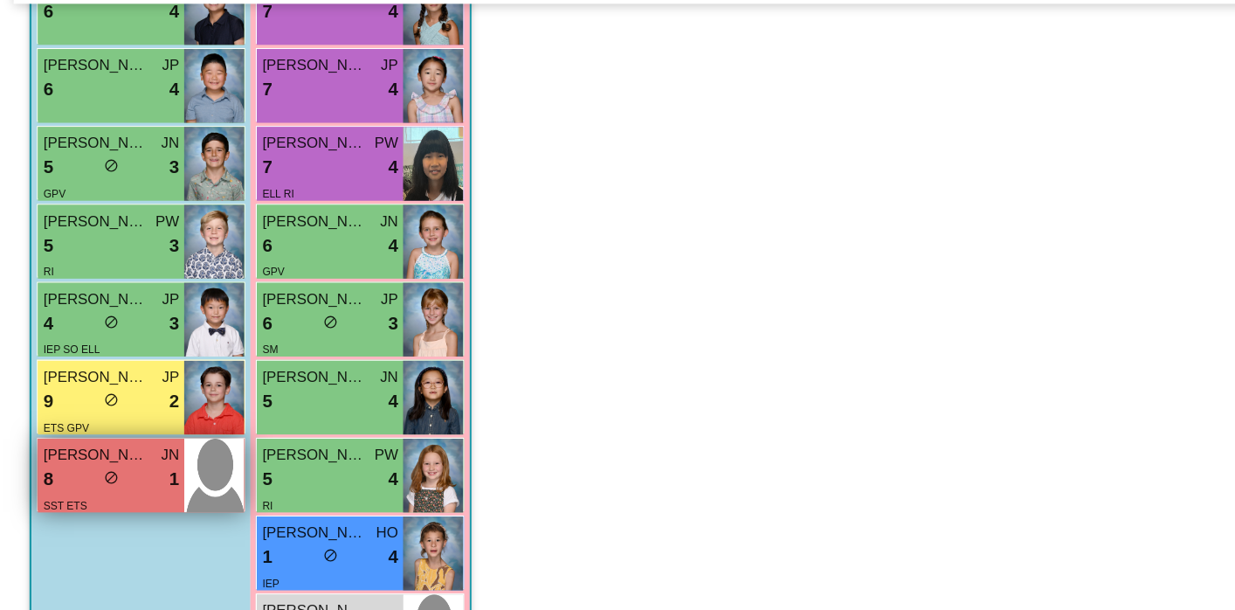
click at [130, 502] on div "8 lock do_not_disturb_alt 1" at bounding box center [92, 501] width 113 height 23
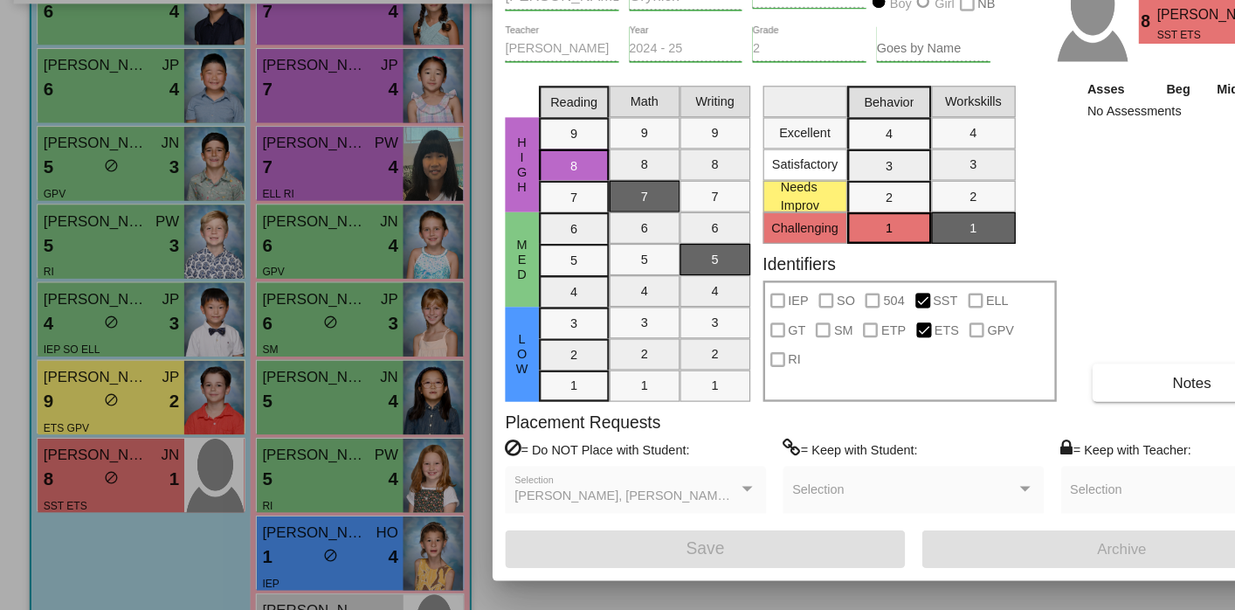
click at [120, 437] on div at bounding box center [617, 305] width 1235 height 610
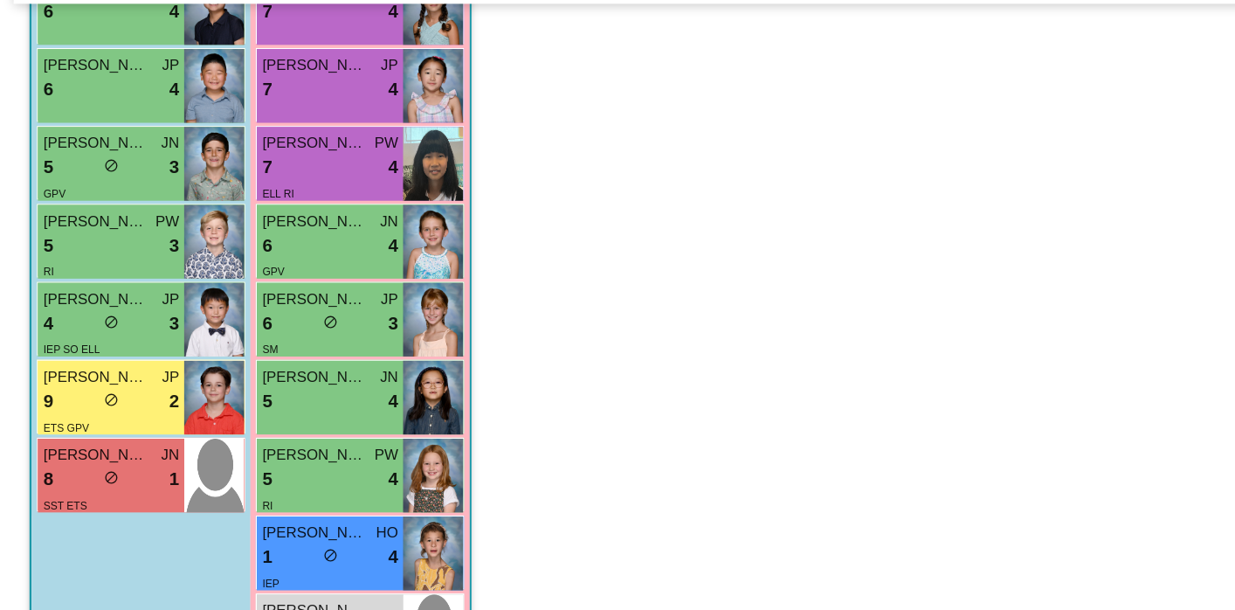
click at [120, 437] on div "9 lock do_not_disturb_alt 2" at bounding box center [92, 436] width 113 height 23
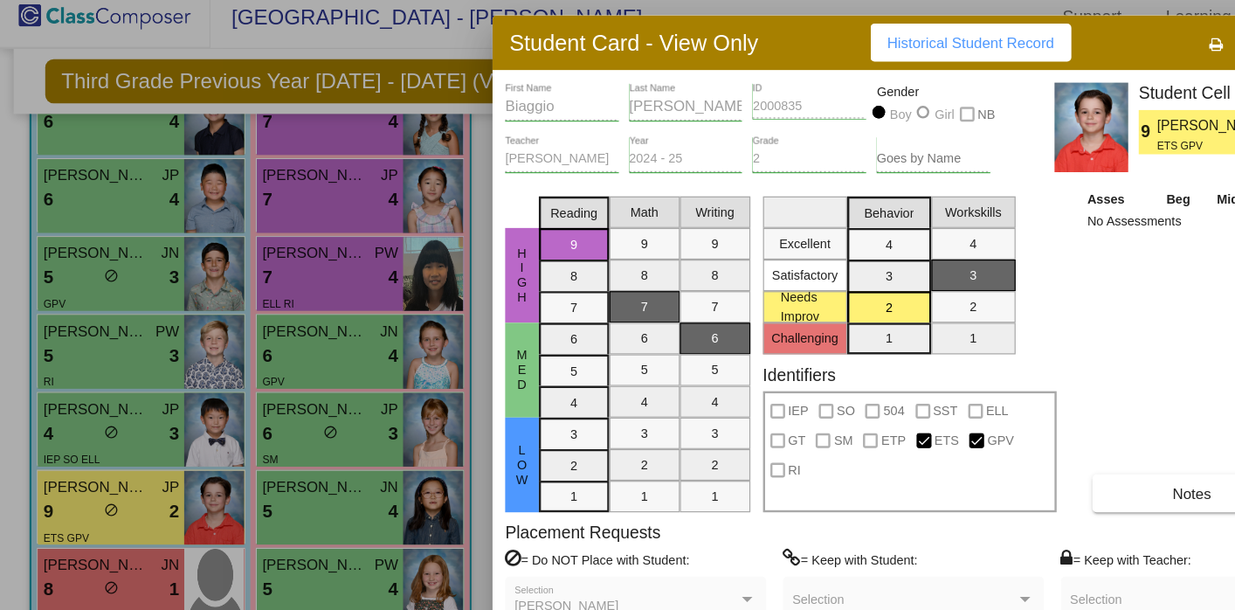
scroll to position [0, 0]
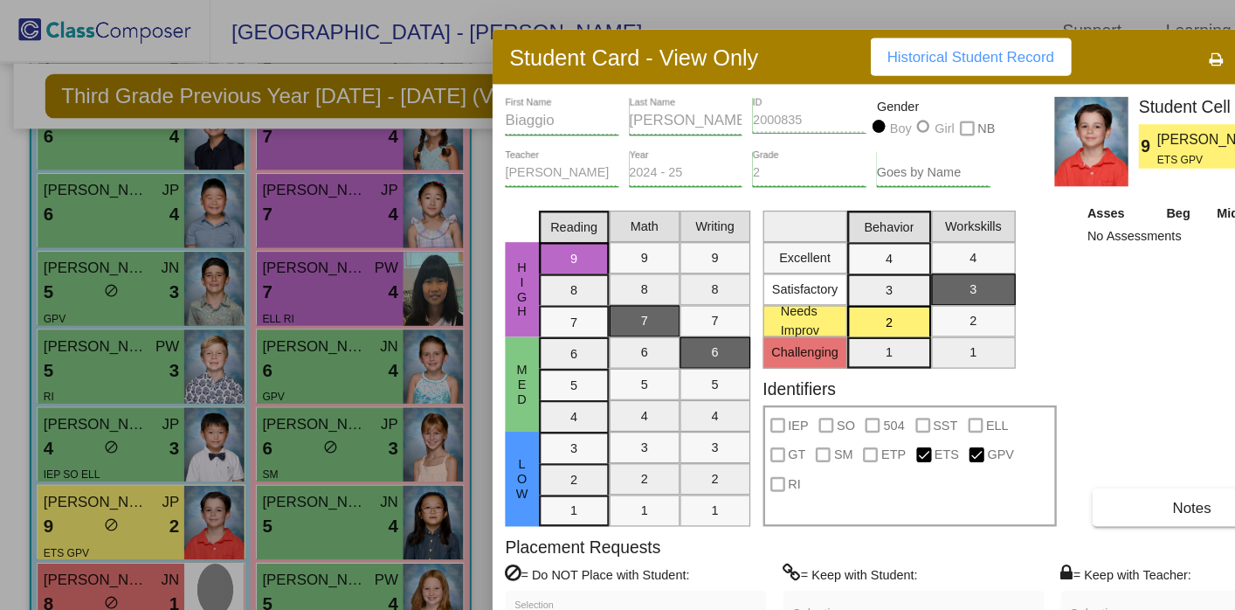
click at [876, 218] on div "Excellent Satisfactory Needs Improv Challenging Behavior 4 3 2 1 Workskills 4 3…" at bounding box center [755, 237] width 244 height 138
click at [707, 56] on div "Student Card - View Only Historical Student Record" at bounding box center [758, 46] width 699 height 45
click at [286, 129] on div at bounding box center [617, 305] width 1235 height 610
